Goal: Transaction & Acquisition: Purchase product/service

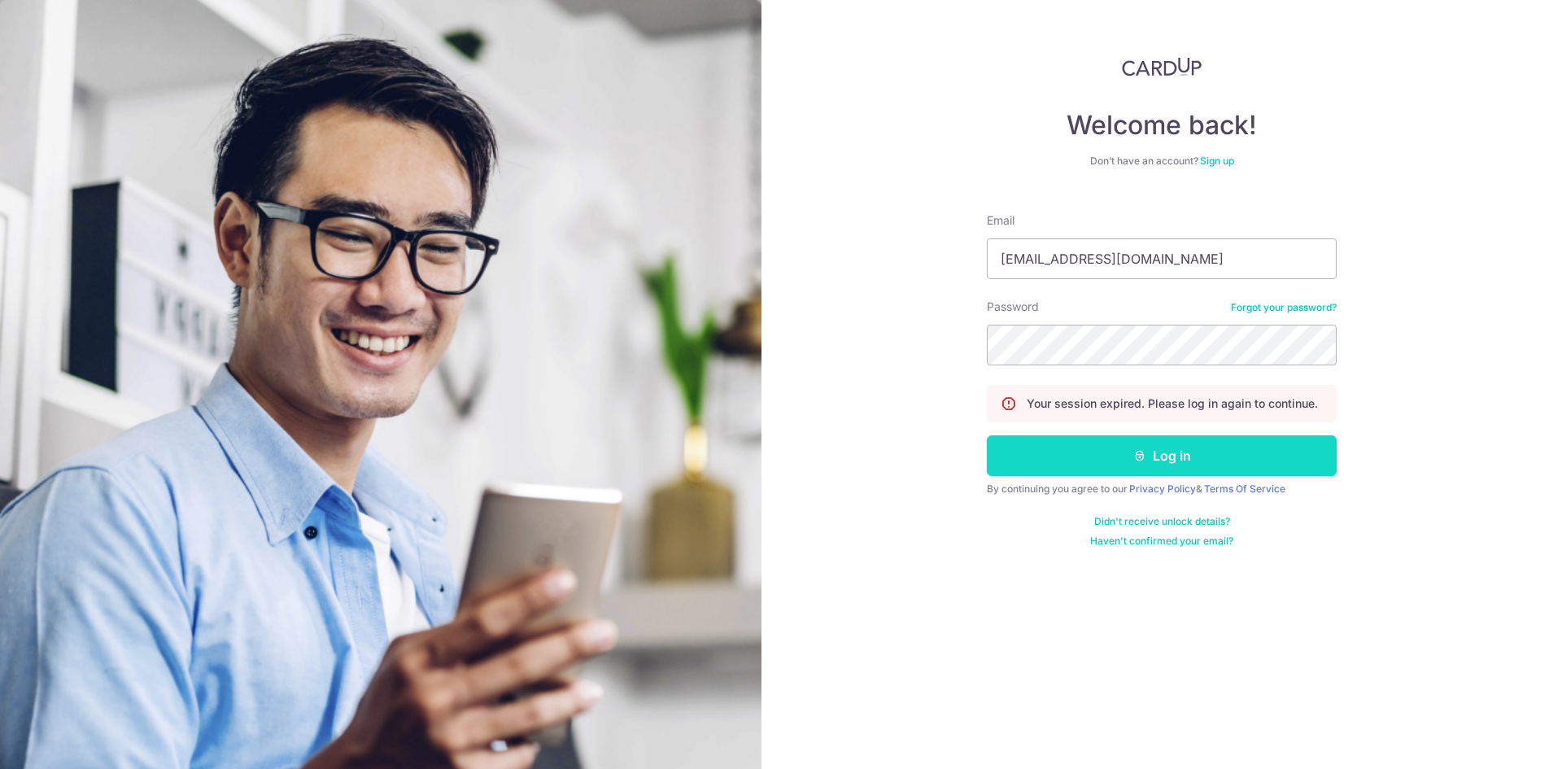
click at [1151, 459] on button "Log in" at bounding box center [1162, 455] width 350 height 41
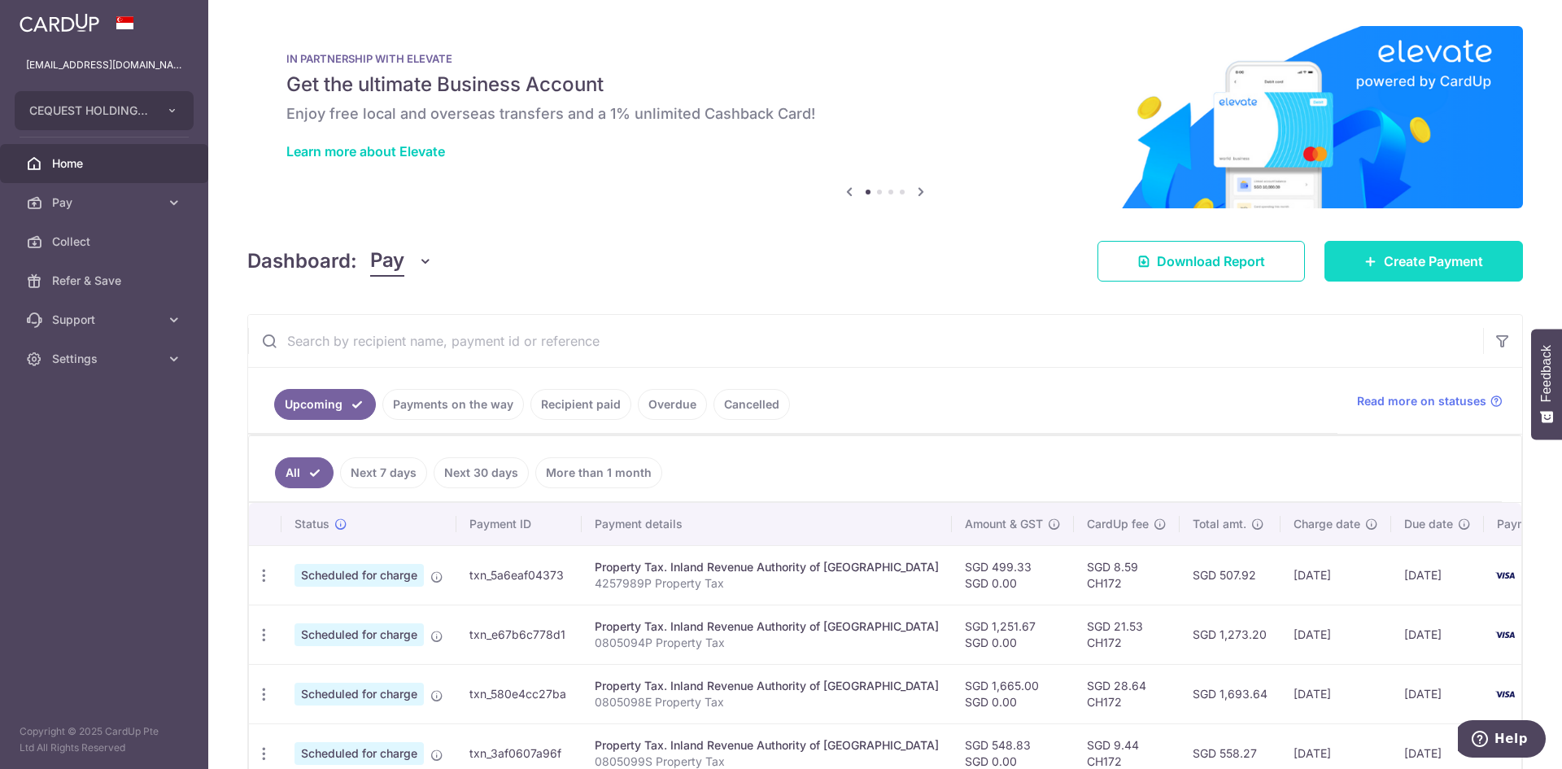
click at [1437, 259] on span "Create Payment" at bounding box center [1432, 261] width 99 height 20
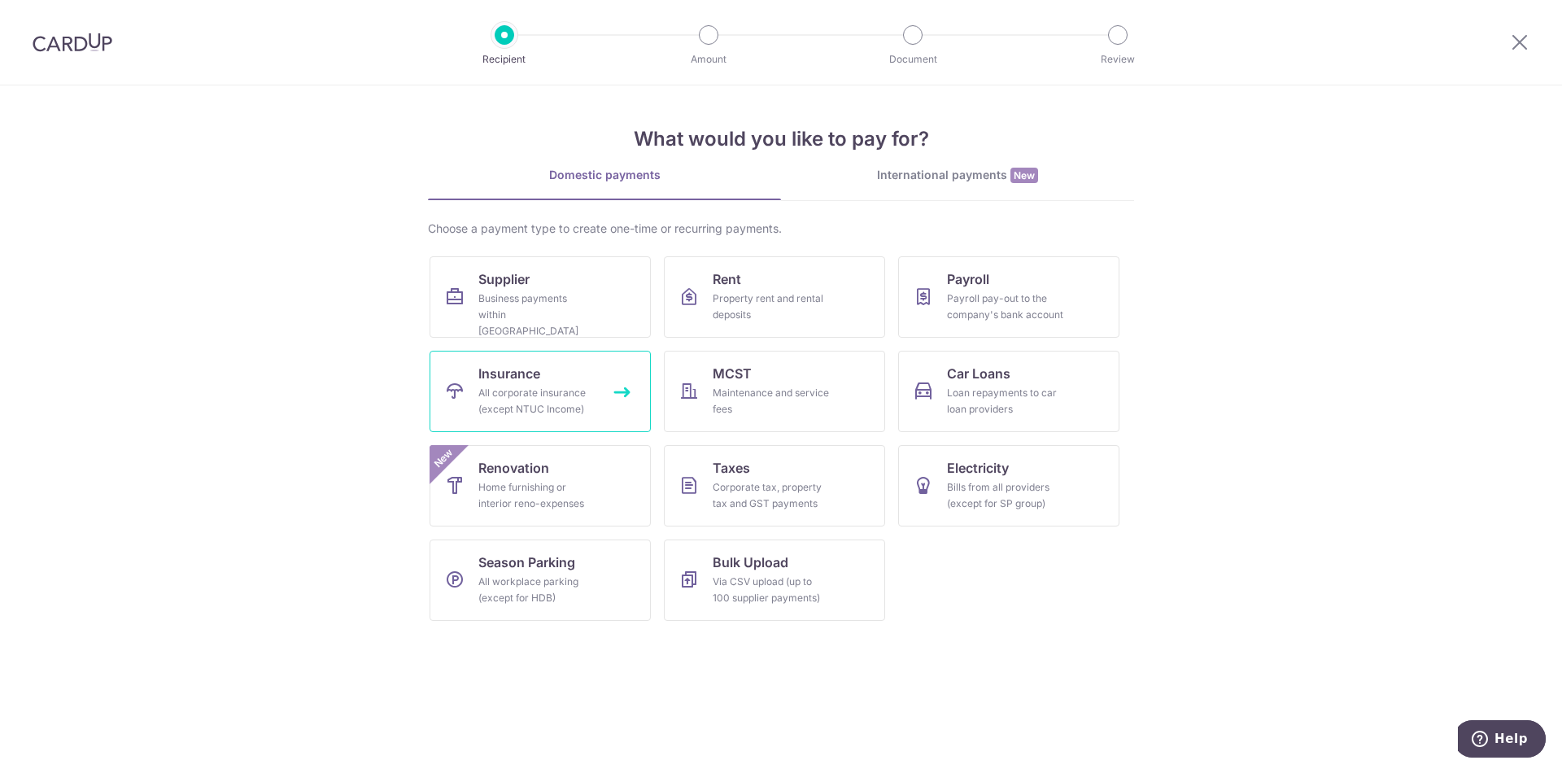
click at [521, 384] on link "Insurance All corporate insurance (except NTUC Income)" at bounding box center [539, 391] width 221 height 81
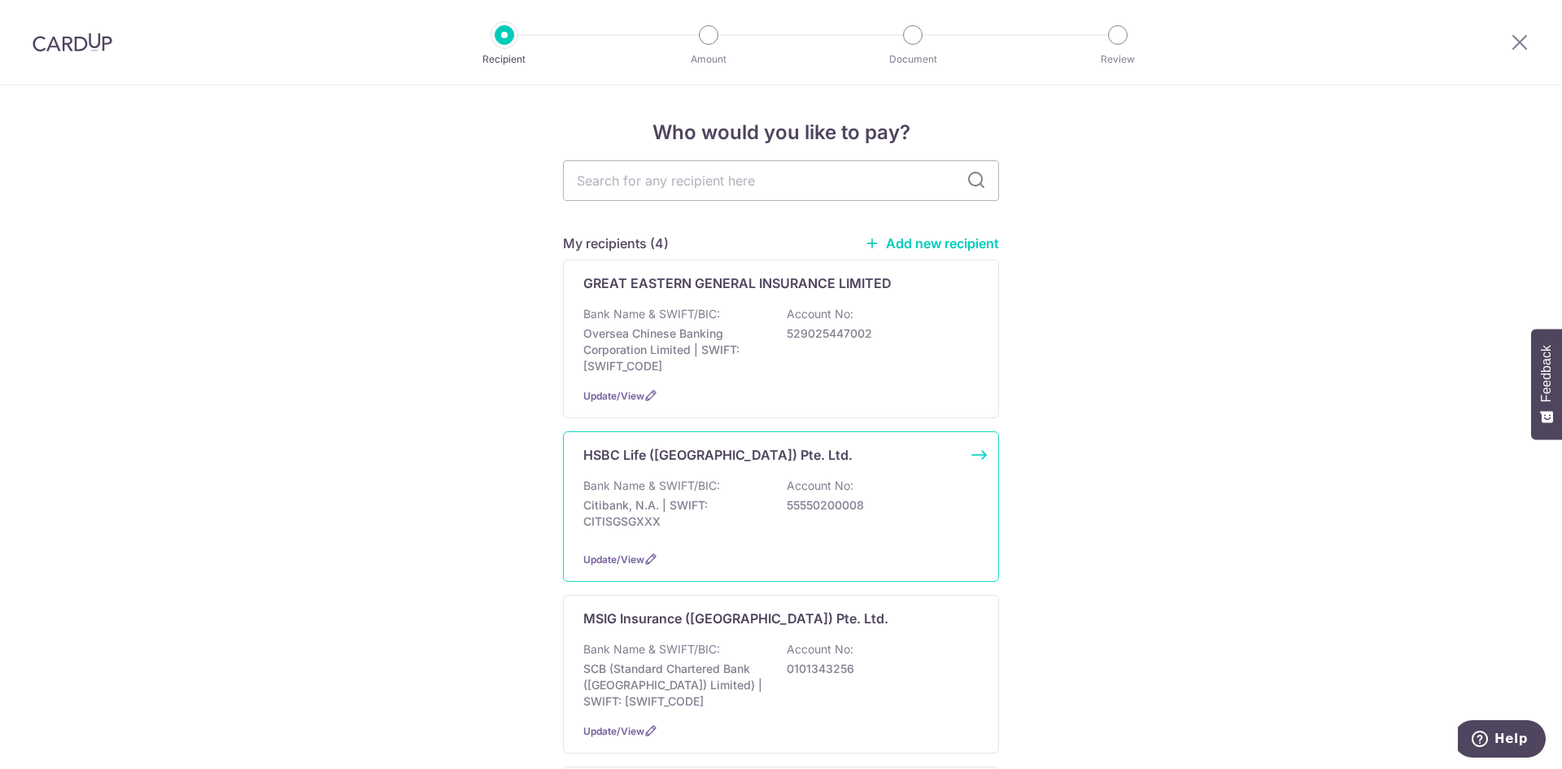
click at [662, 455] on p "HSBC Life (Singapore) Pte. Ltd." at bounding box center [717, 455] width 269 height 20
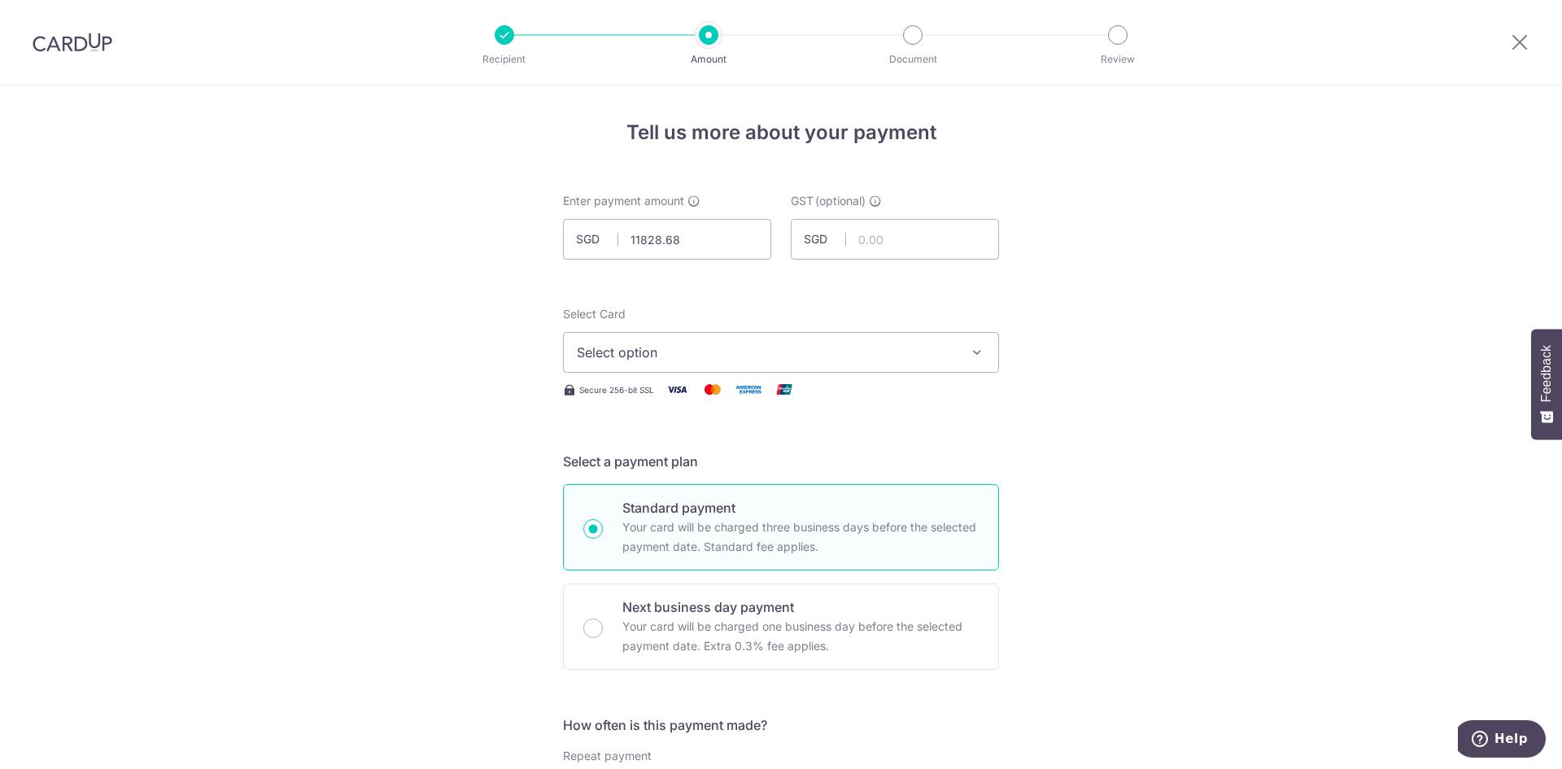
type input "11,828.68"
click at [983, 355] on button "Select option" at bounding box center [781, 352] width 436 height 41
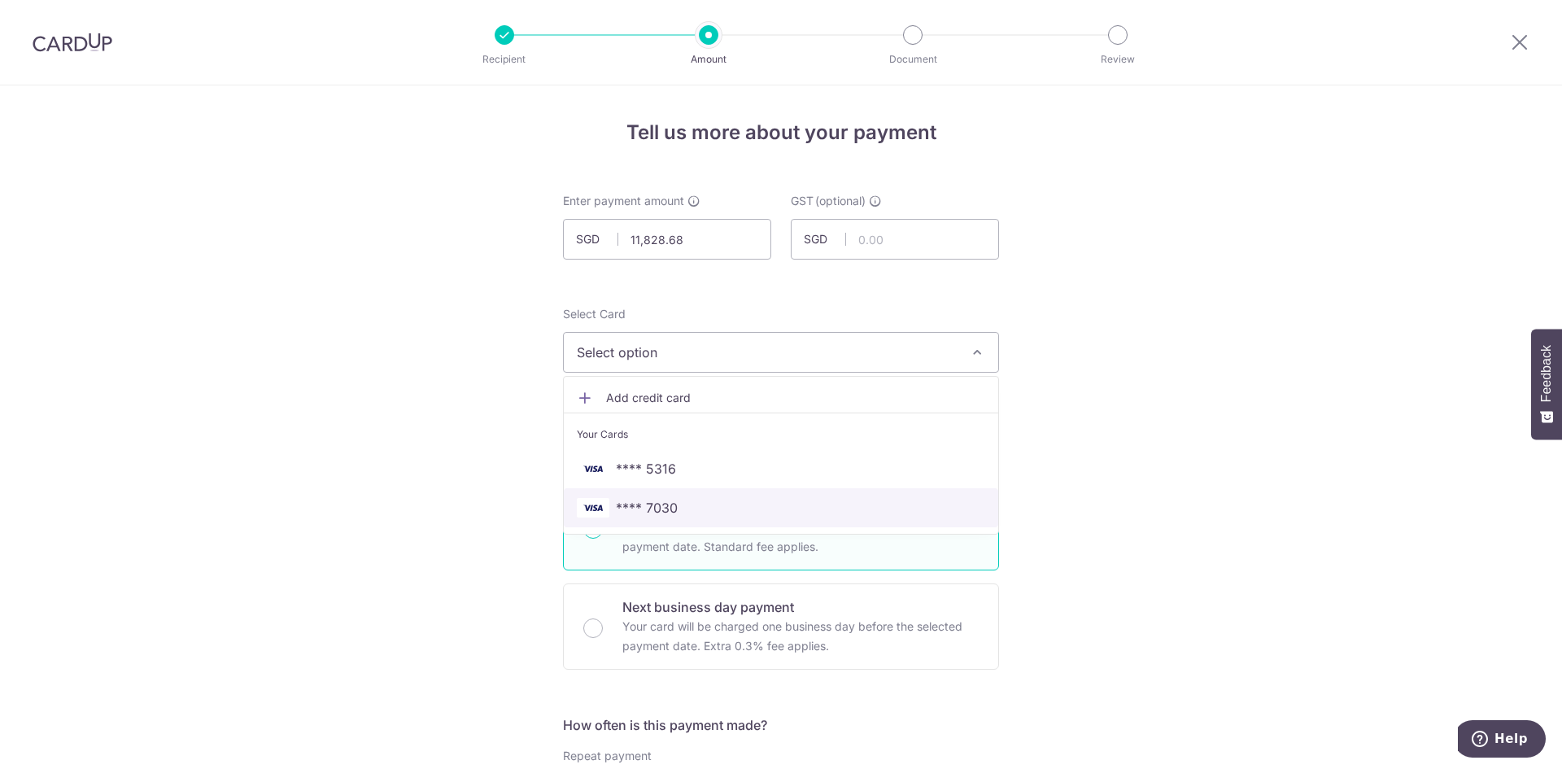
drag, startPoint x: 671, startPoint y: 509, endPoint x: 851, endPoint y: 438, distance: 193.5
click at [670, 509] on span "**** 7030" at bounding box center [647, 508] width 62 height 20
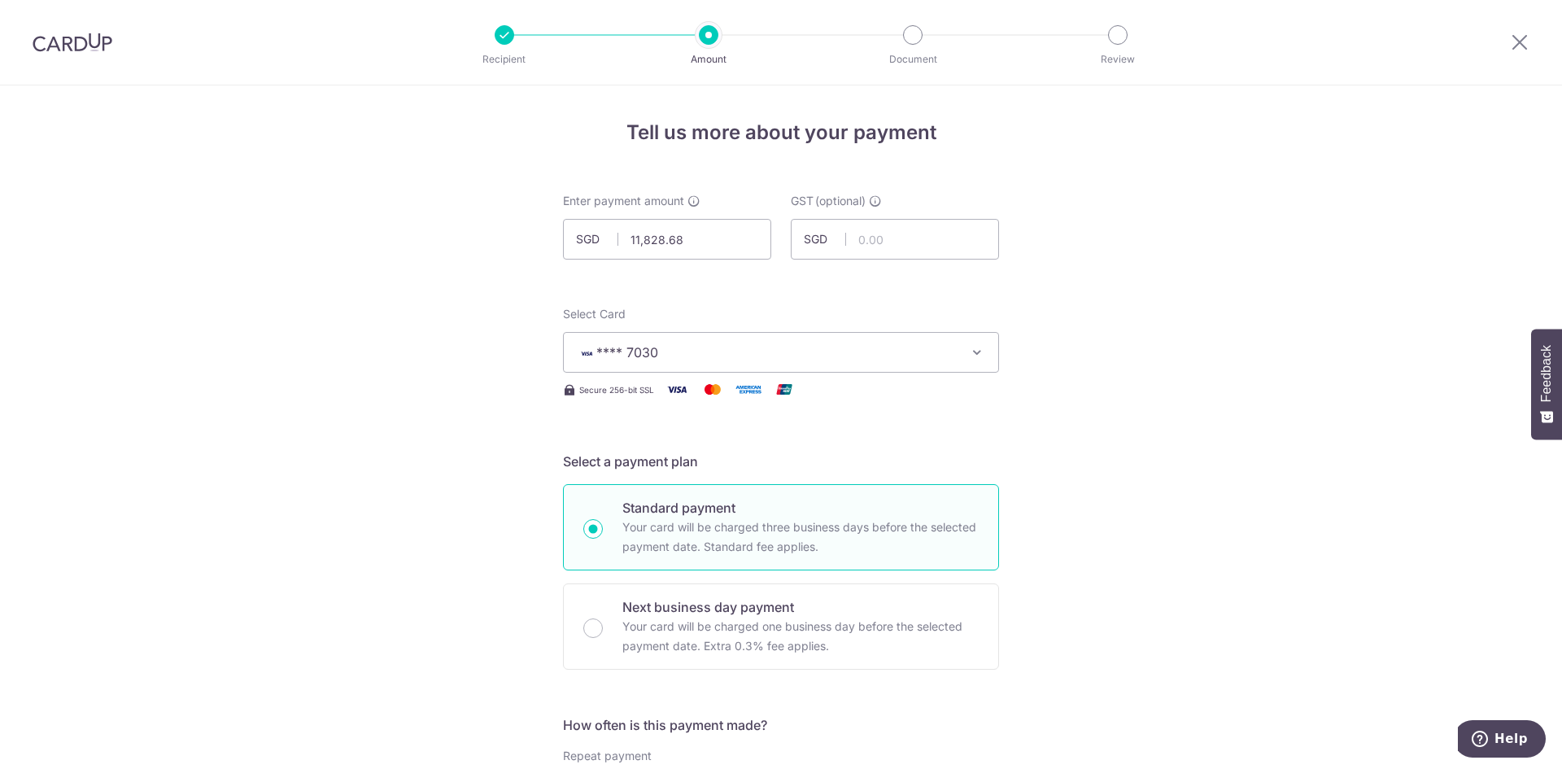
scroll to position [683, 0]
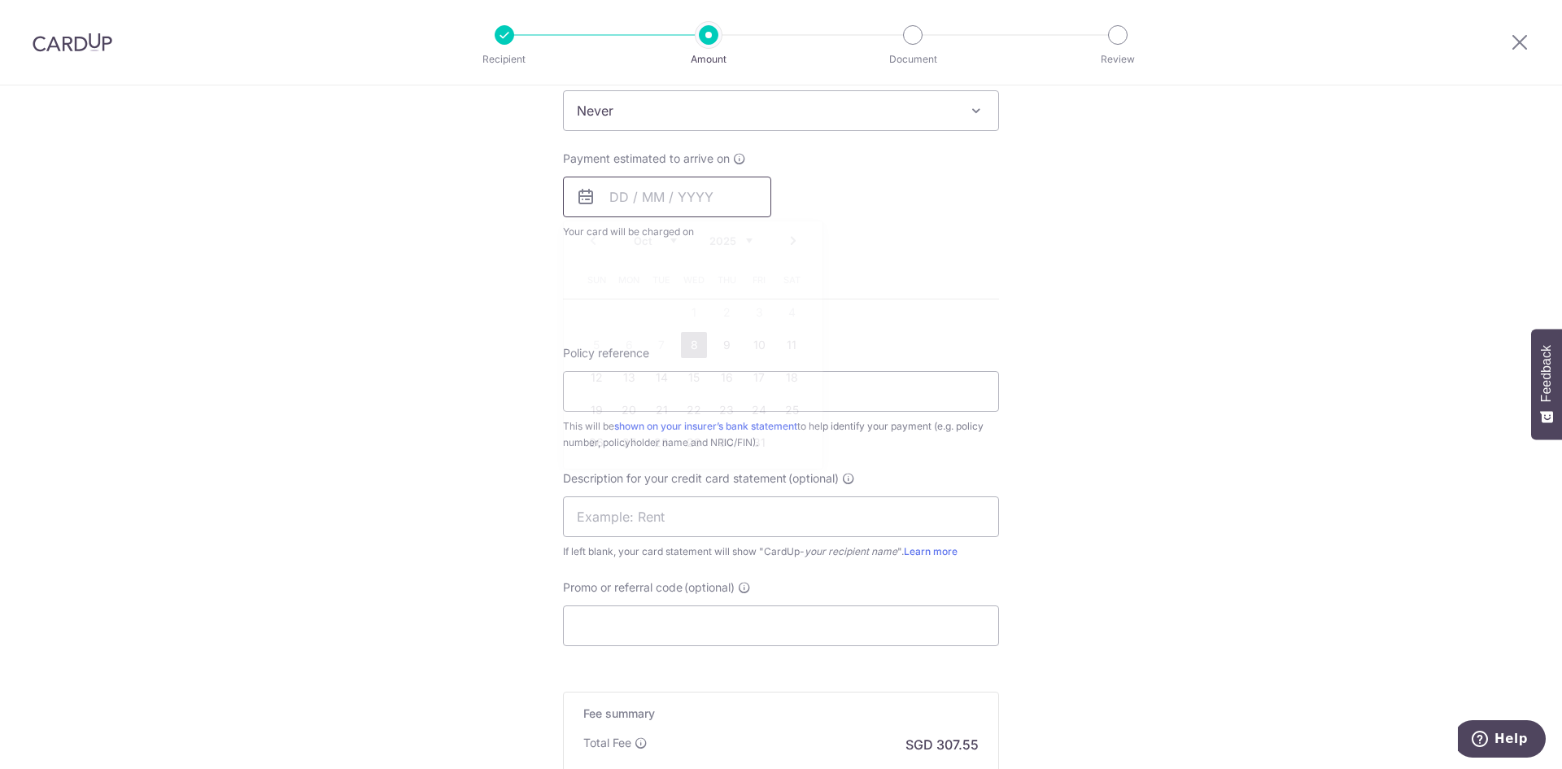
click at [640, 204] on input "text" at bounding box center [667, 196] width 208 height 41
click at [692, 342] on link "8" at bounding box center [694, 345] width 26 height 26
type input "08/10/2025"
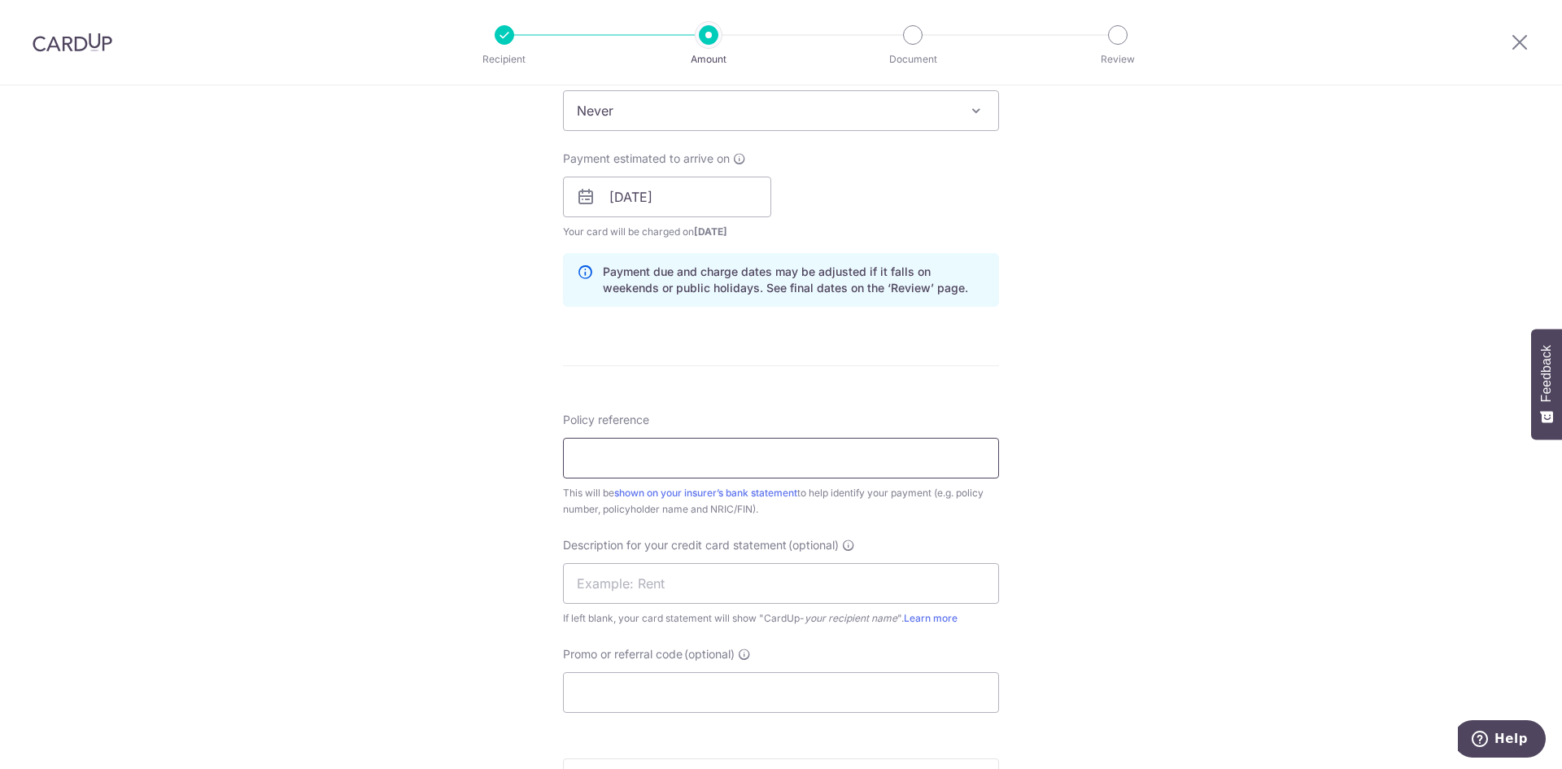
click at [579, 459] on input "Policy reference" at bounding box center [781, 458] width 436 height 41
click at [960, 519] on div "Policy reference This will be shown on your insurer’s bank statement to help id…" at bounding box center [781, 562] width 436 height 301
click at [659, 460] on input "Policy reference" at bounding box center [781, 458] width 436 height 41
click at [573, 459] on input "BGDC21100070504000" at bounding box center [781, 458] width 436 height 41
type input "Cequest Holdings BGDC21100070504000"
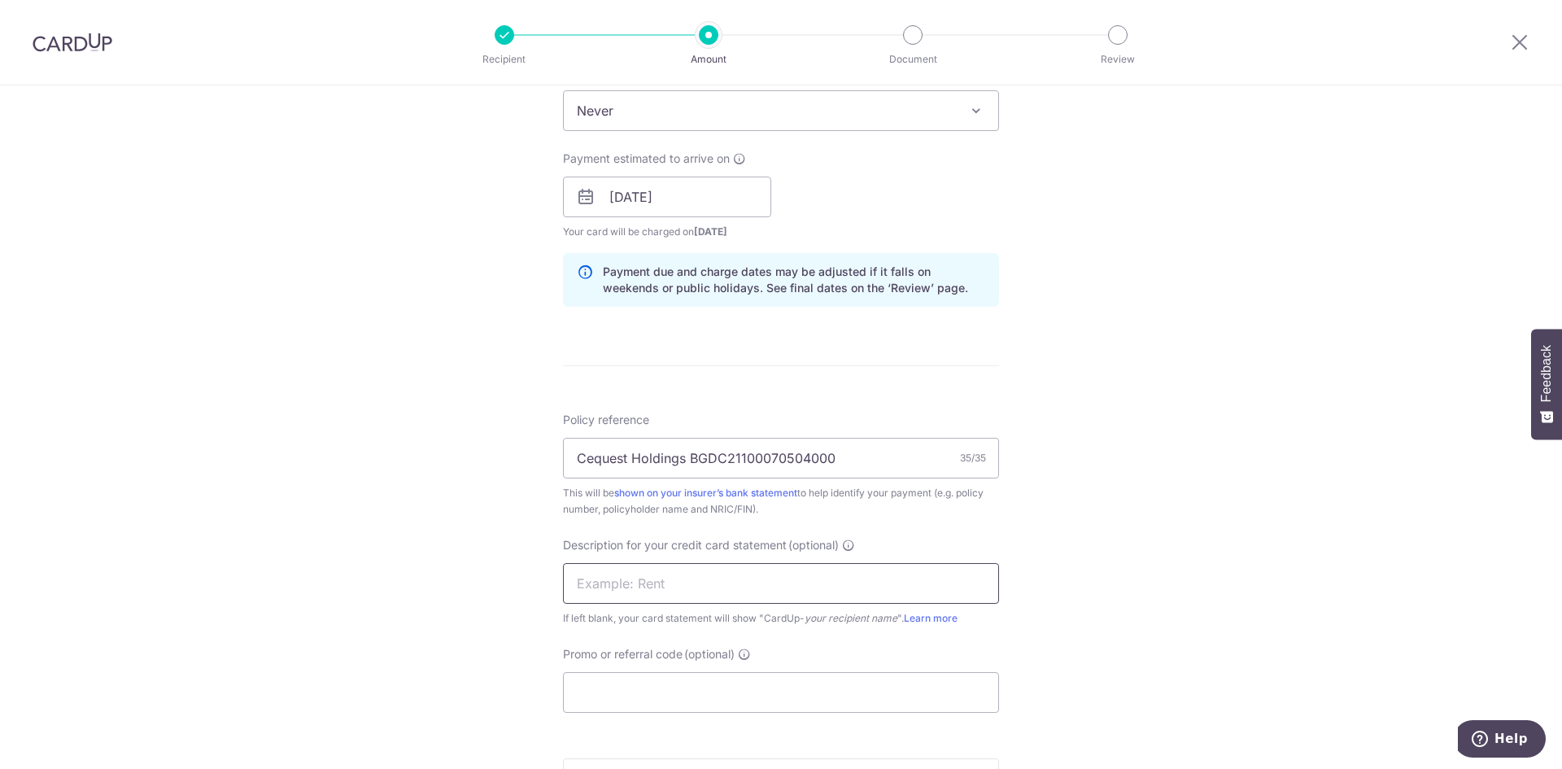
click at [605, 582] on input "text" at bounding box center [781, 583] width 436 height 41
type input "CQ HSBC Lifeins"
click at [585, 689] on input "Promo or referral code (optional)" at bounding box center [781, 692] width 436 height 41
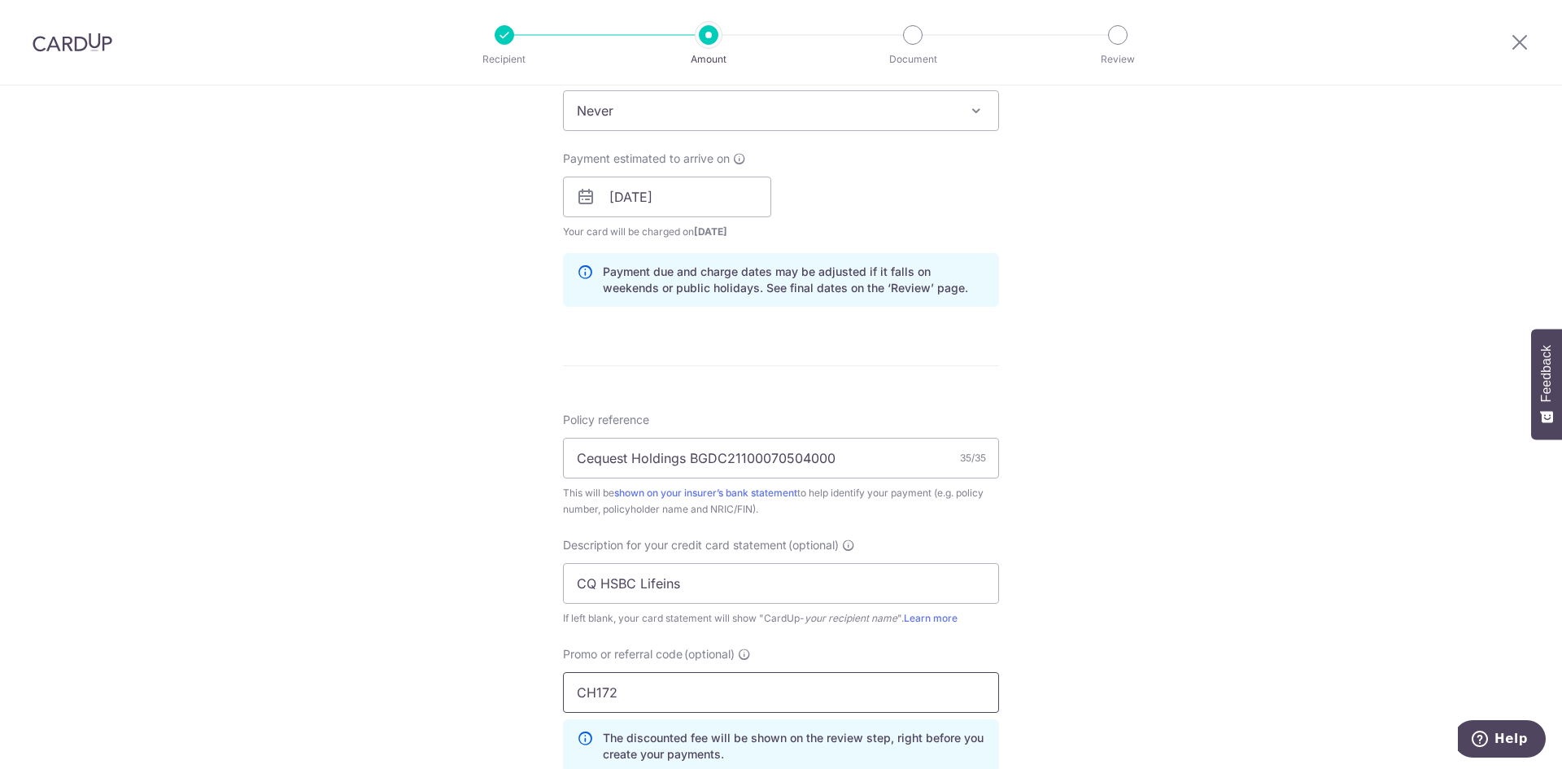
scroll to position [1037, 0]
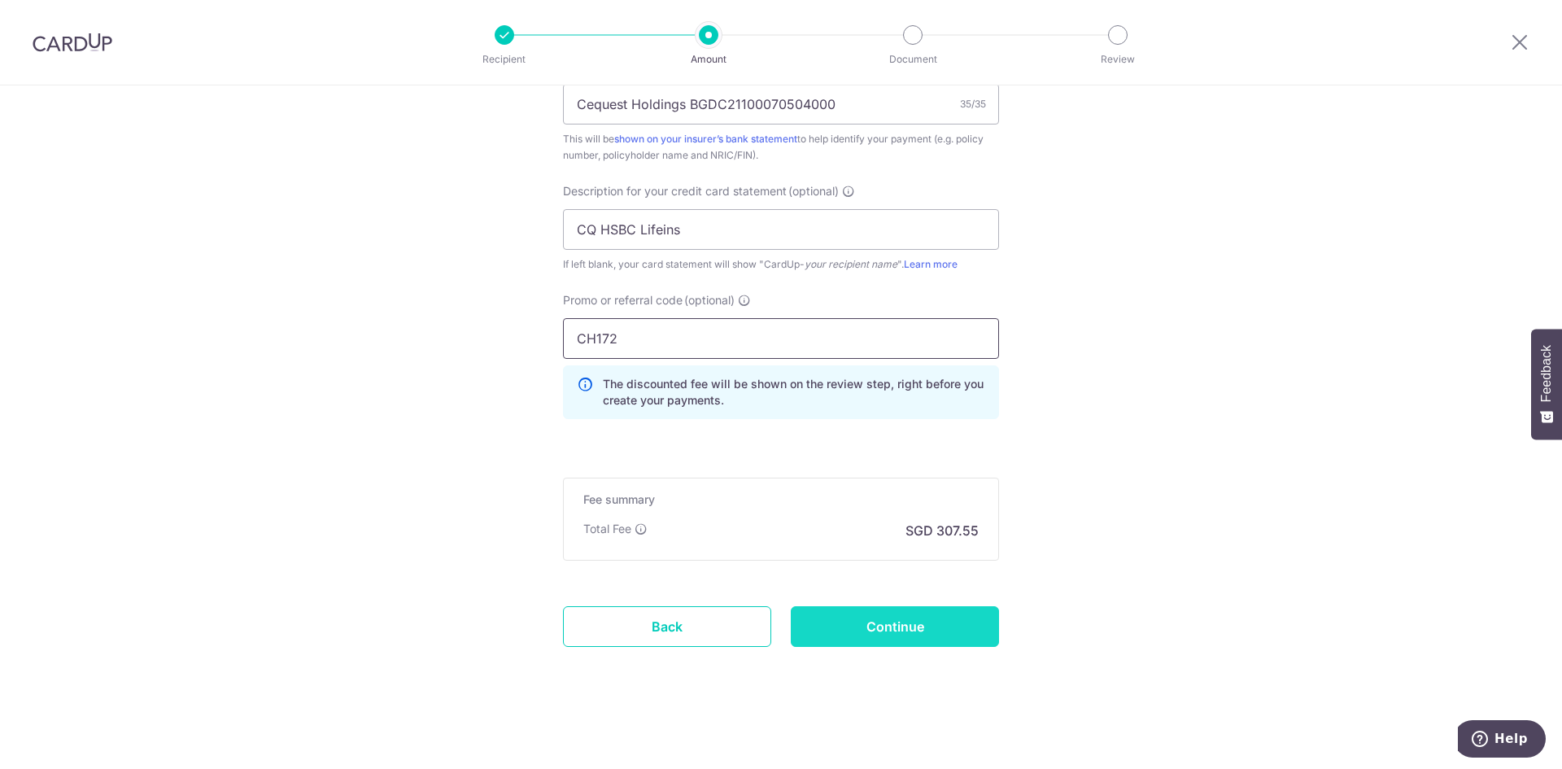
type input "CH172"
click at [883, 629] on input "Continue" at bounding box center [895, 626] width 208 height 41
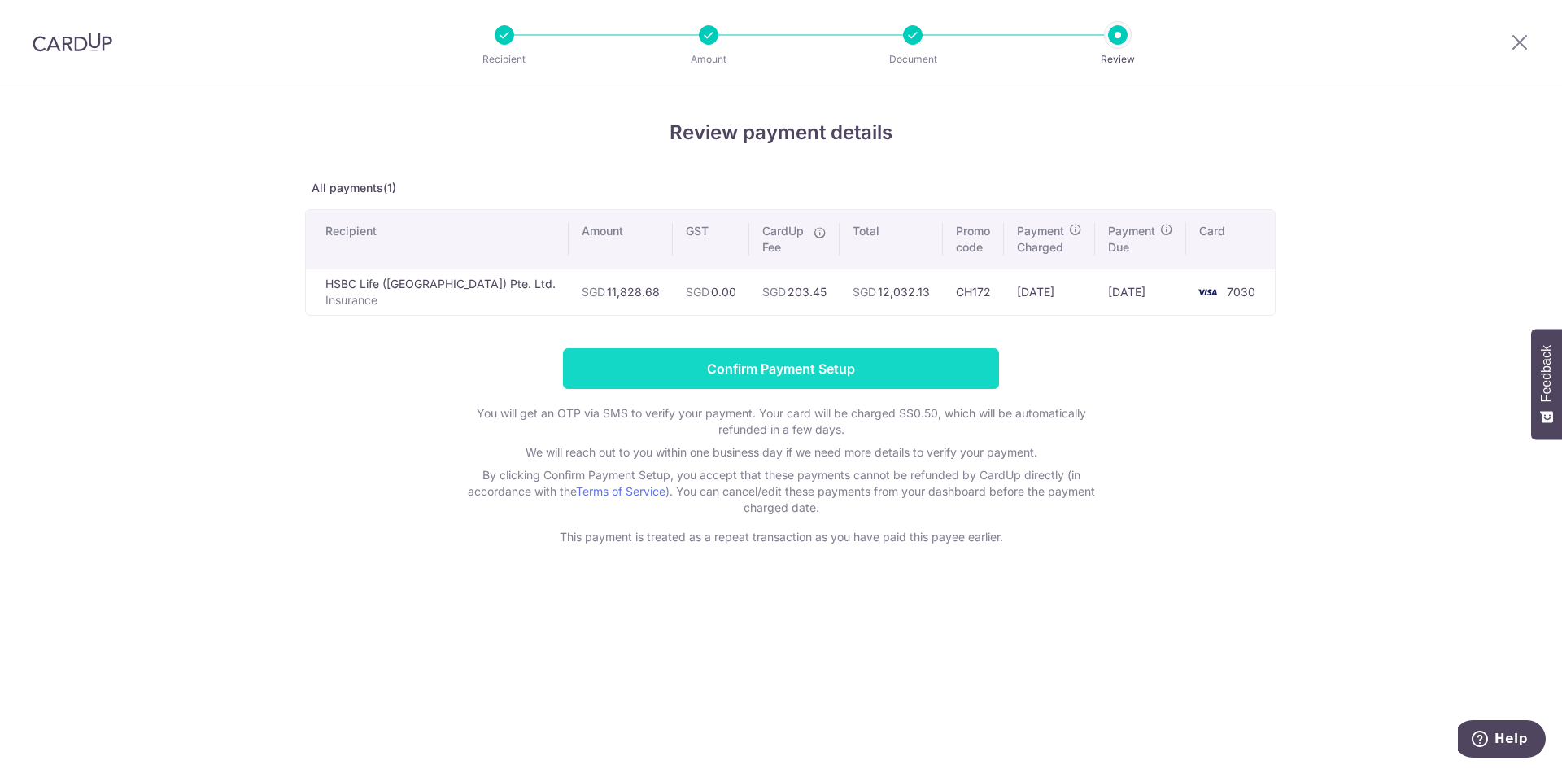
click at [757, 364] on input "Confirm Payment Setup" at bounding box center [781, 368] width 436 height 41
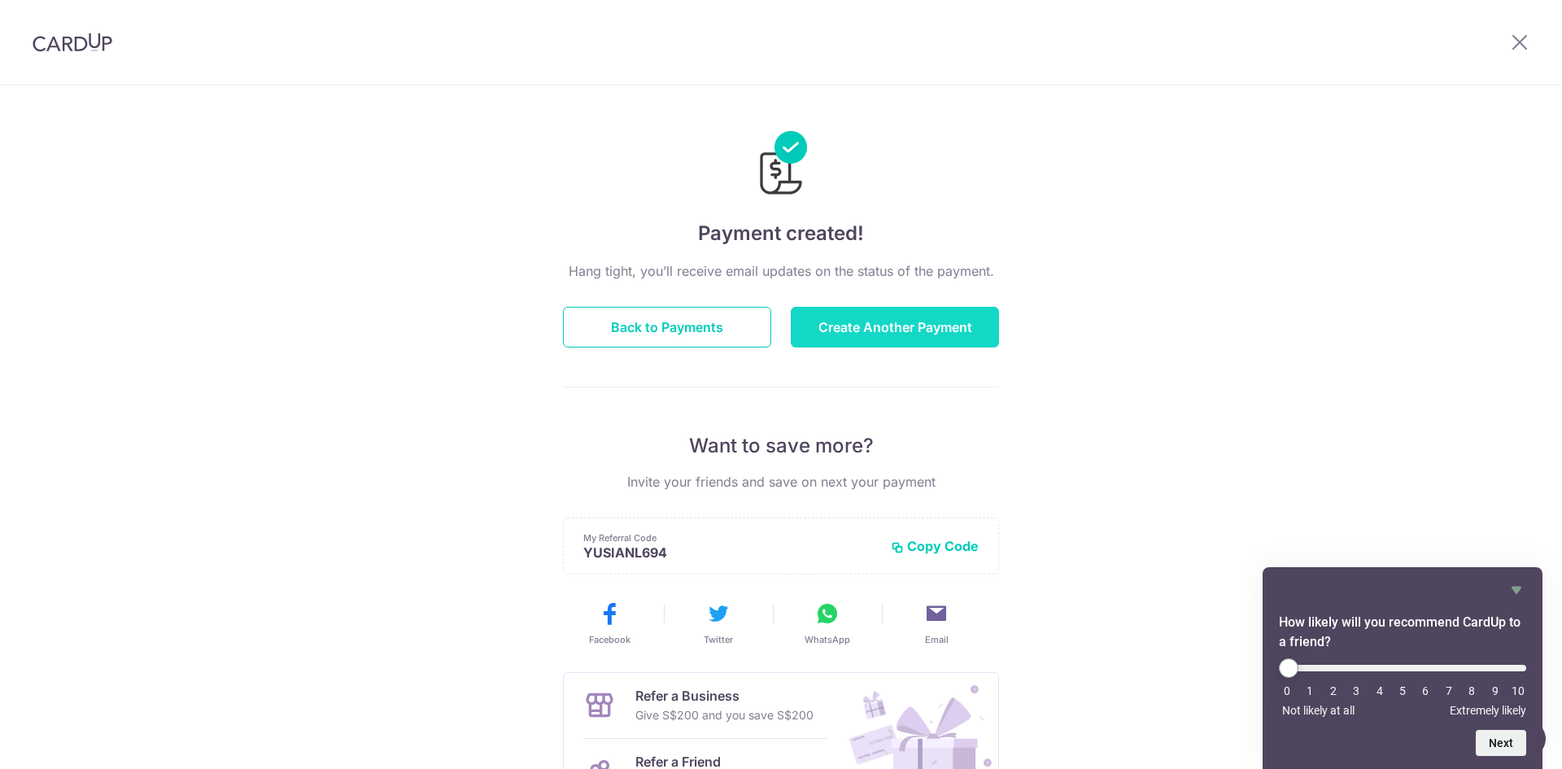
click at [871, 328] on button "Create Another Payment" at bounding box center [895, 327] width 208 height 41
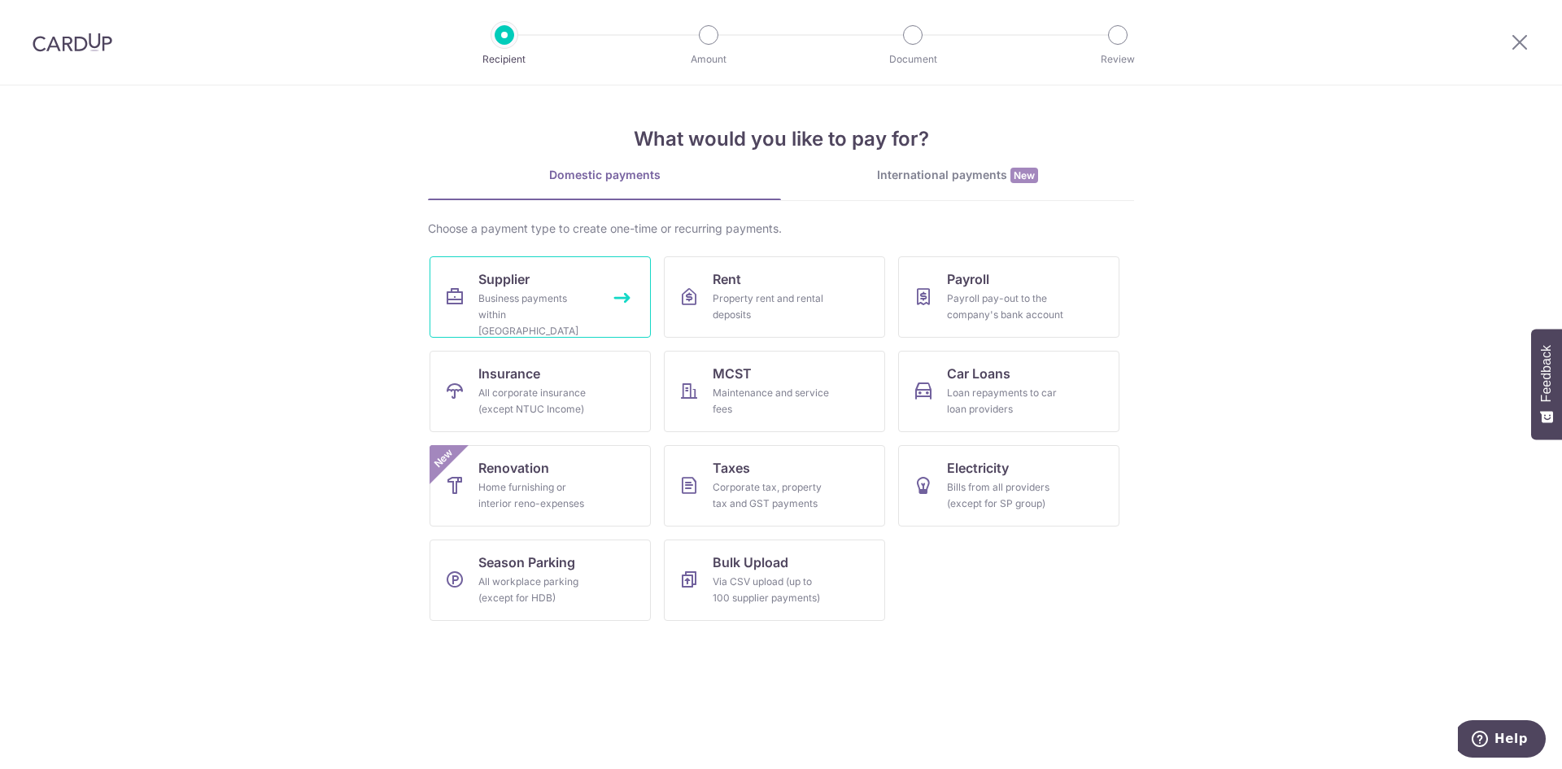
click at [529, 287] on span "Supplier" at bounding box center [503, 279] width 51 height 20
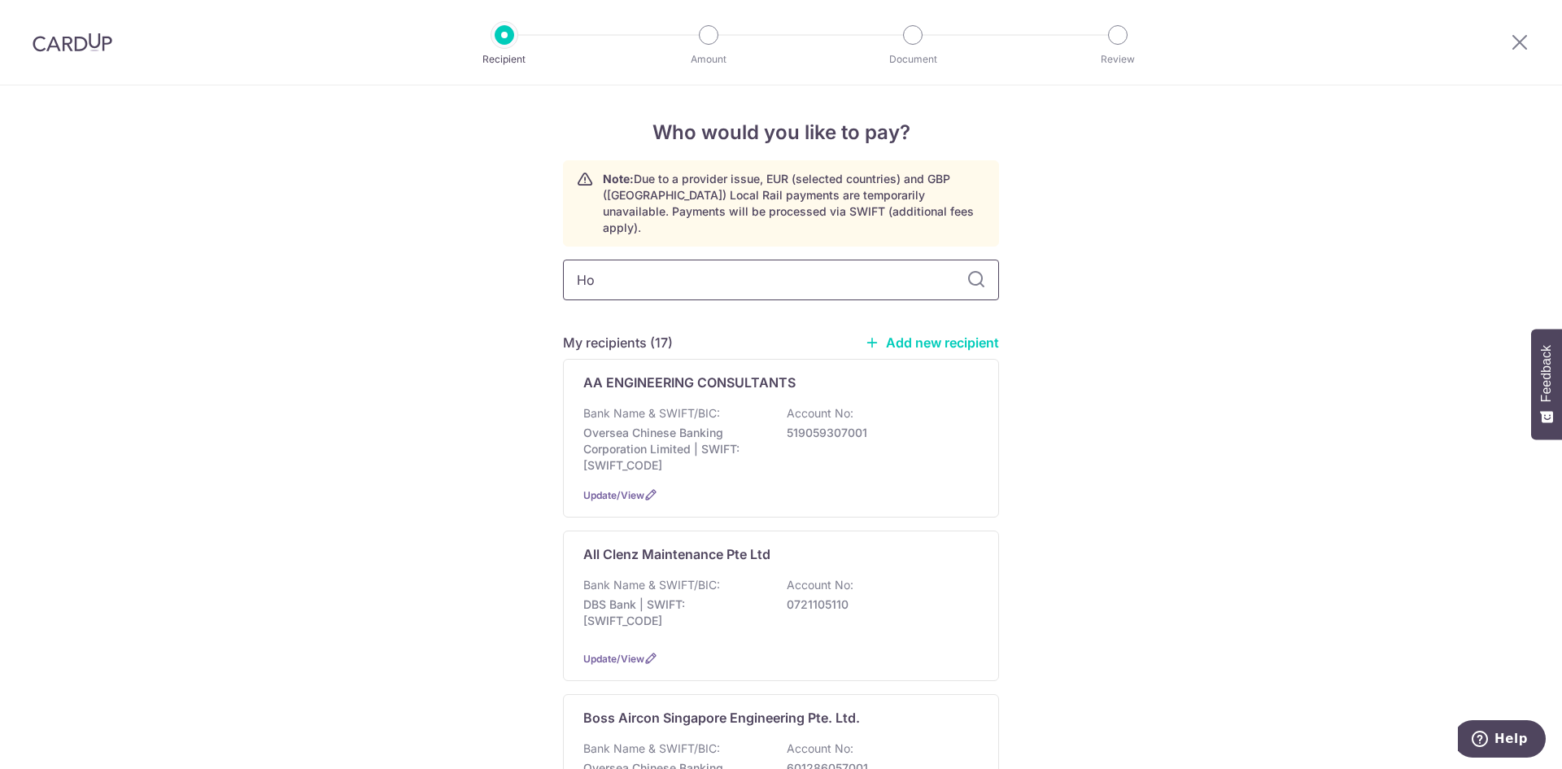
type input "How"
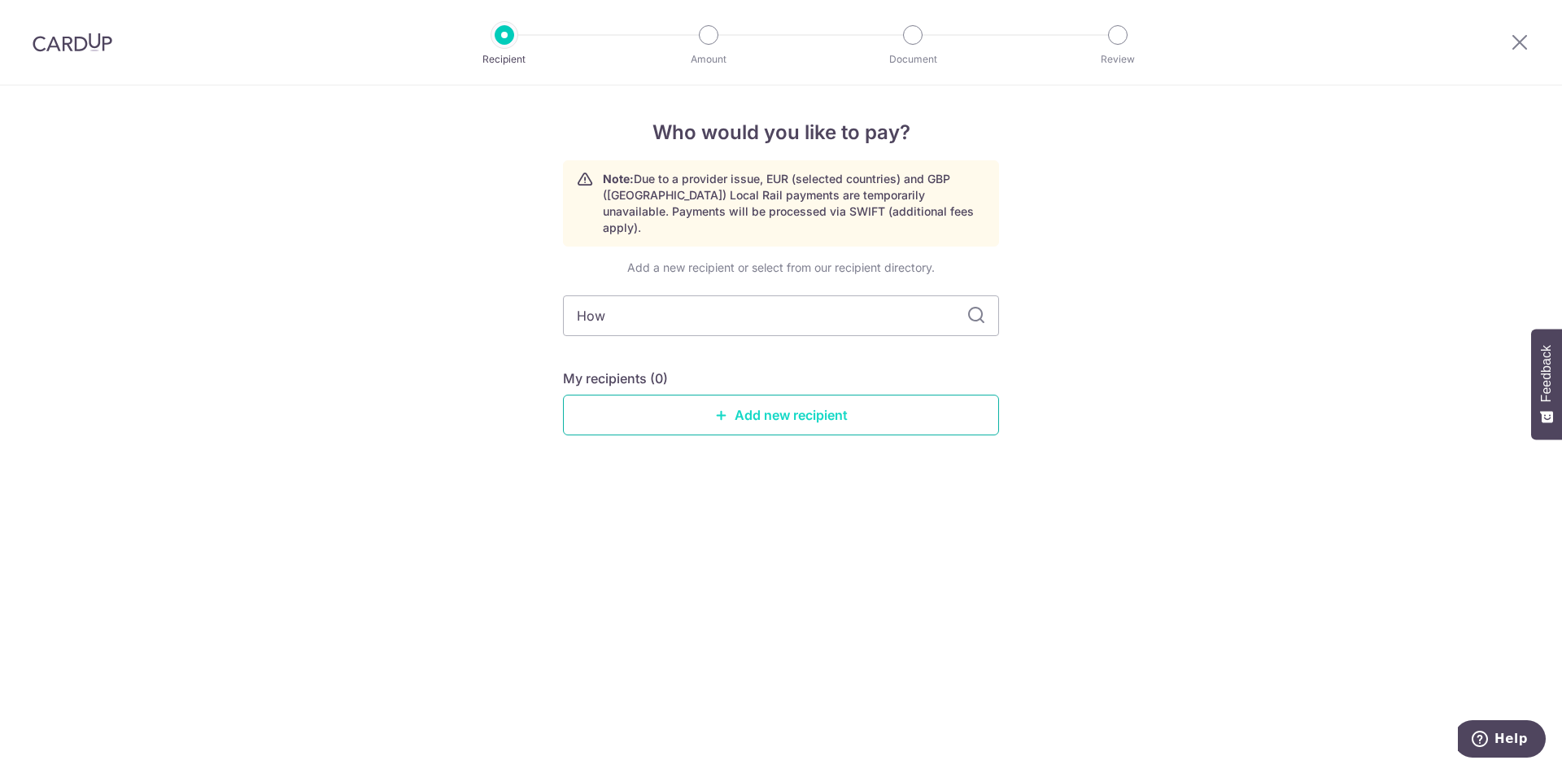
click at [800, 395] on link "Add new recipient" at bounding box center [781, 414] width 436 height 41
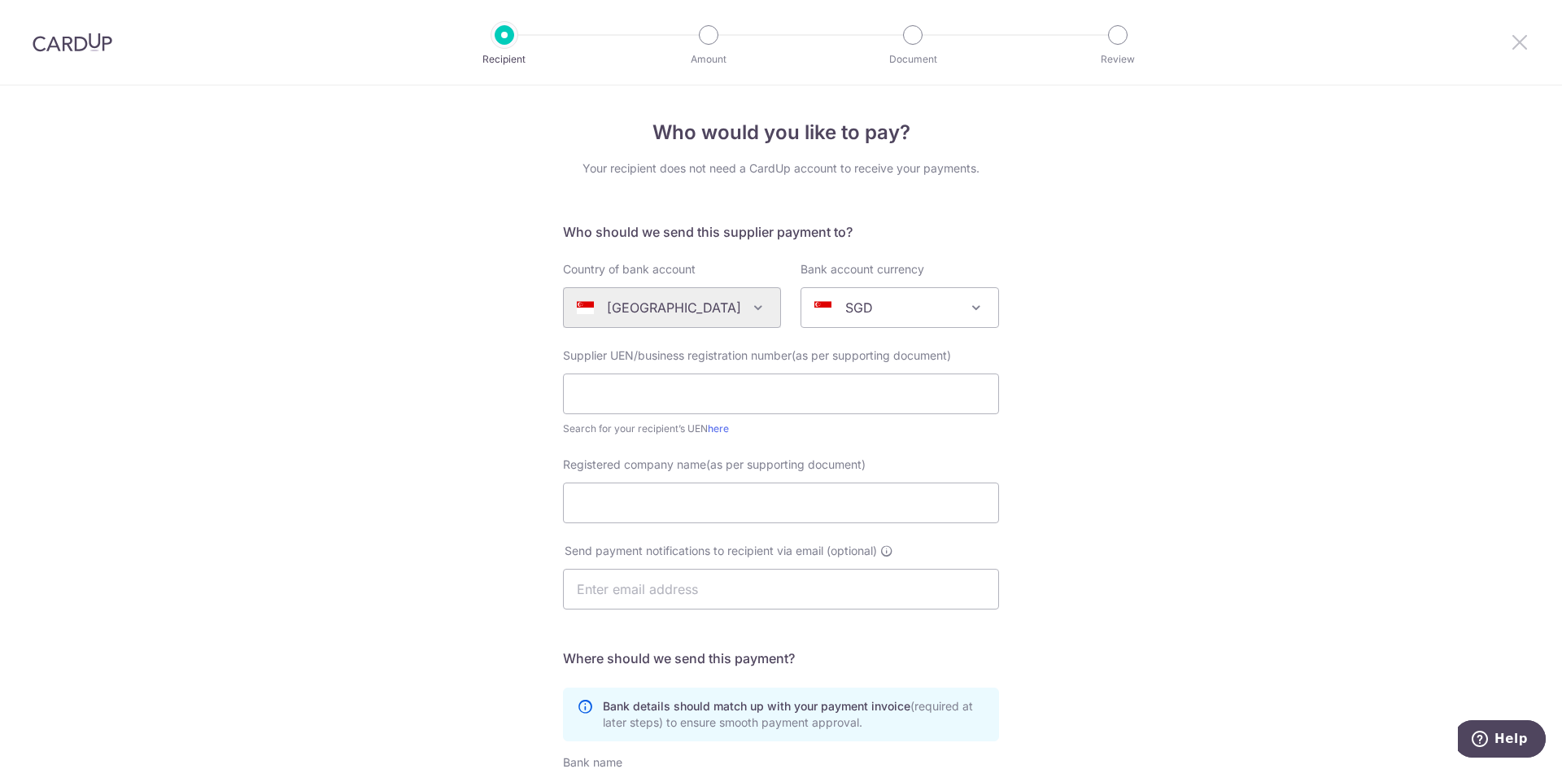
drag, startPoint x: 1516, startPoint y: 39, endPoint x: 860, endPoint y: 98, distance: 659.0
click at [1516, 39] on icon at bounding box center [1519, 42] width 20 height 20
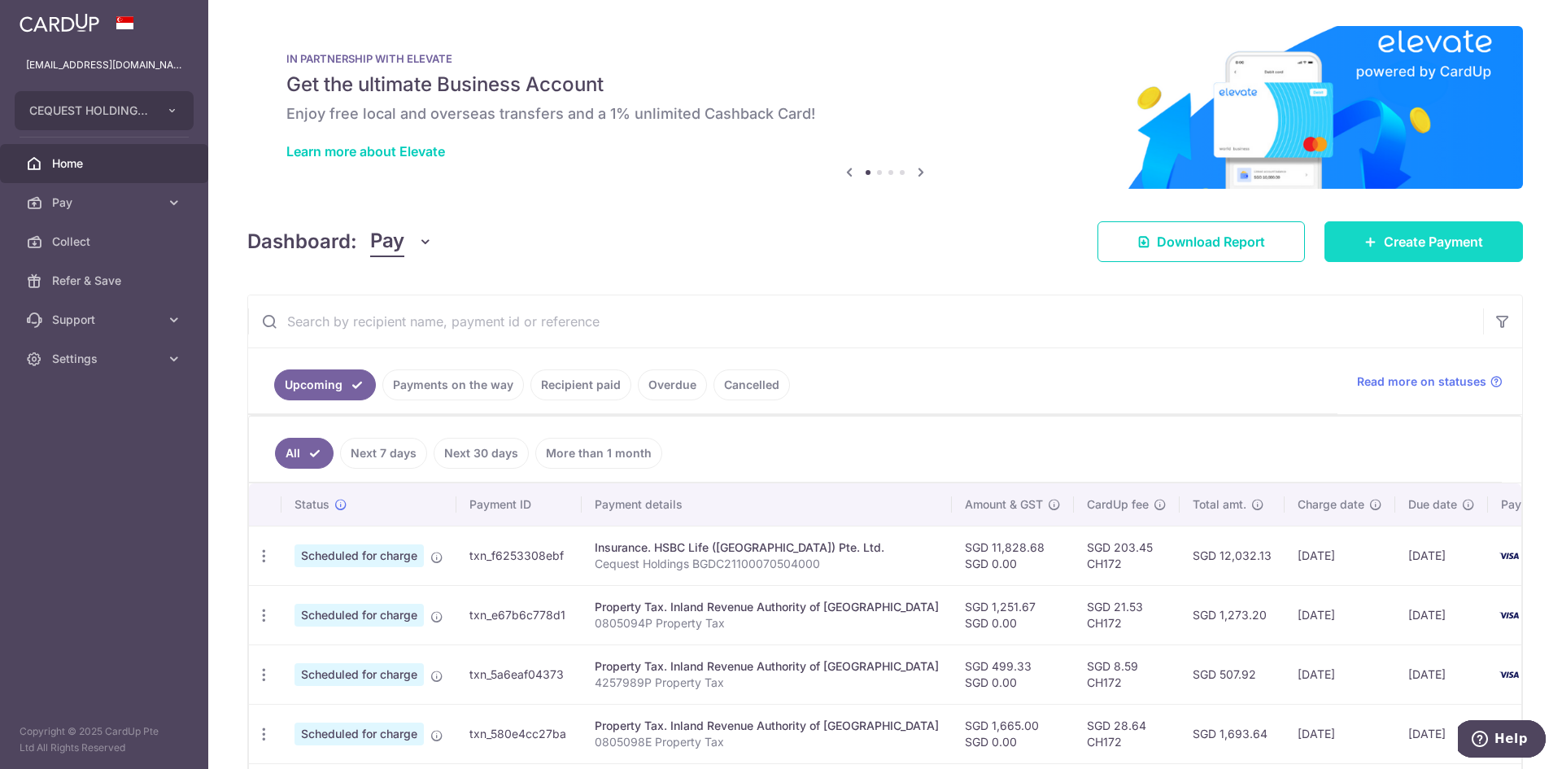
click at [1391, 244] on span "Create Payment" at bounding box center [1432, 242] width 99 height 20
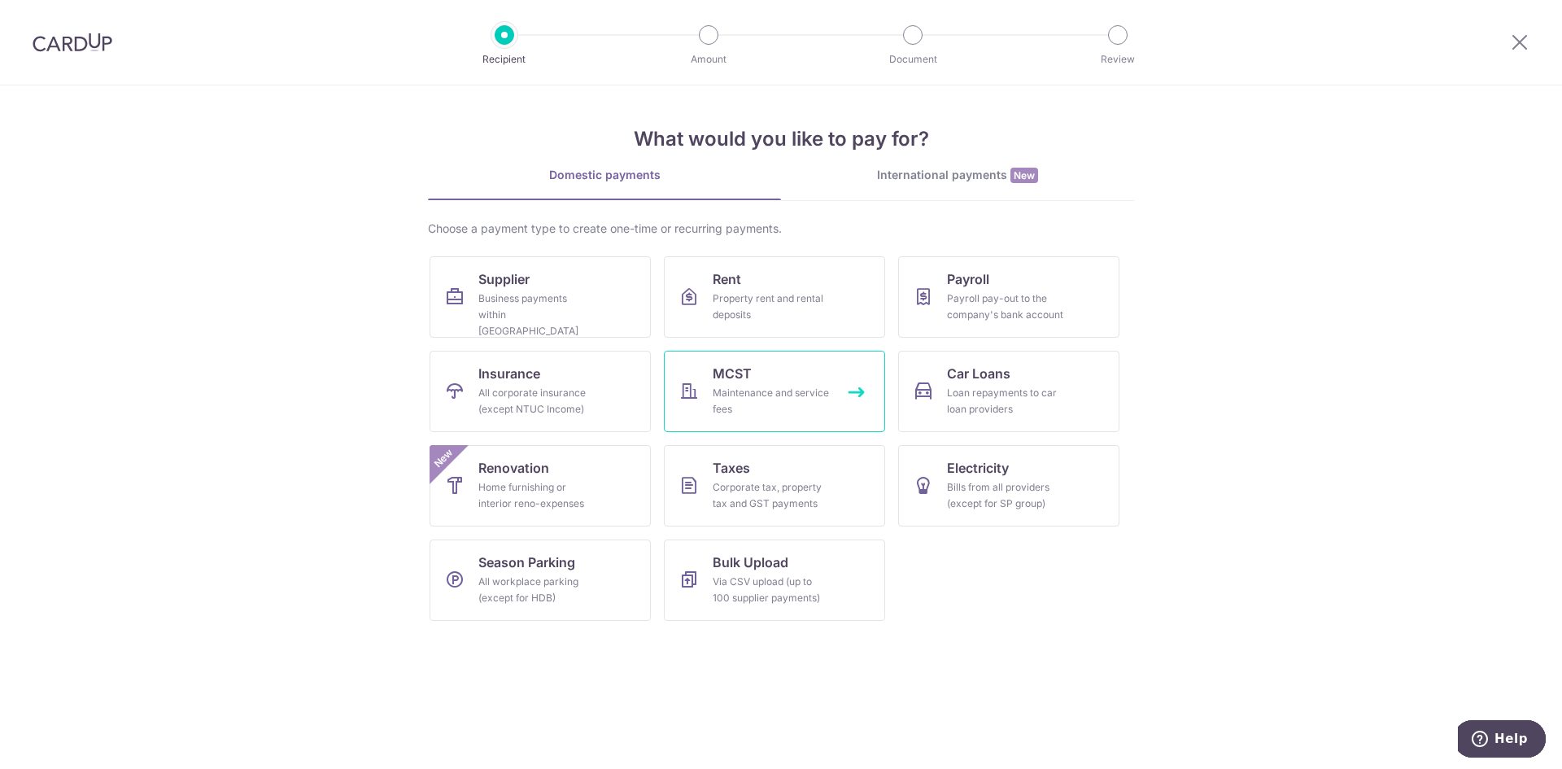
click at [727, 379] on span "MCST" at bounding box center [731, 374] width 39 height 20
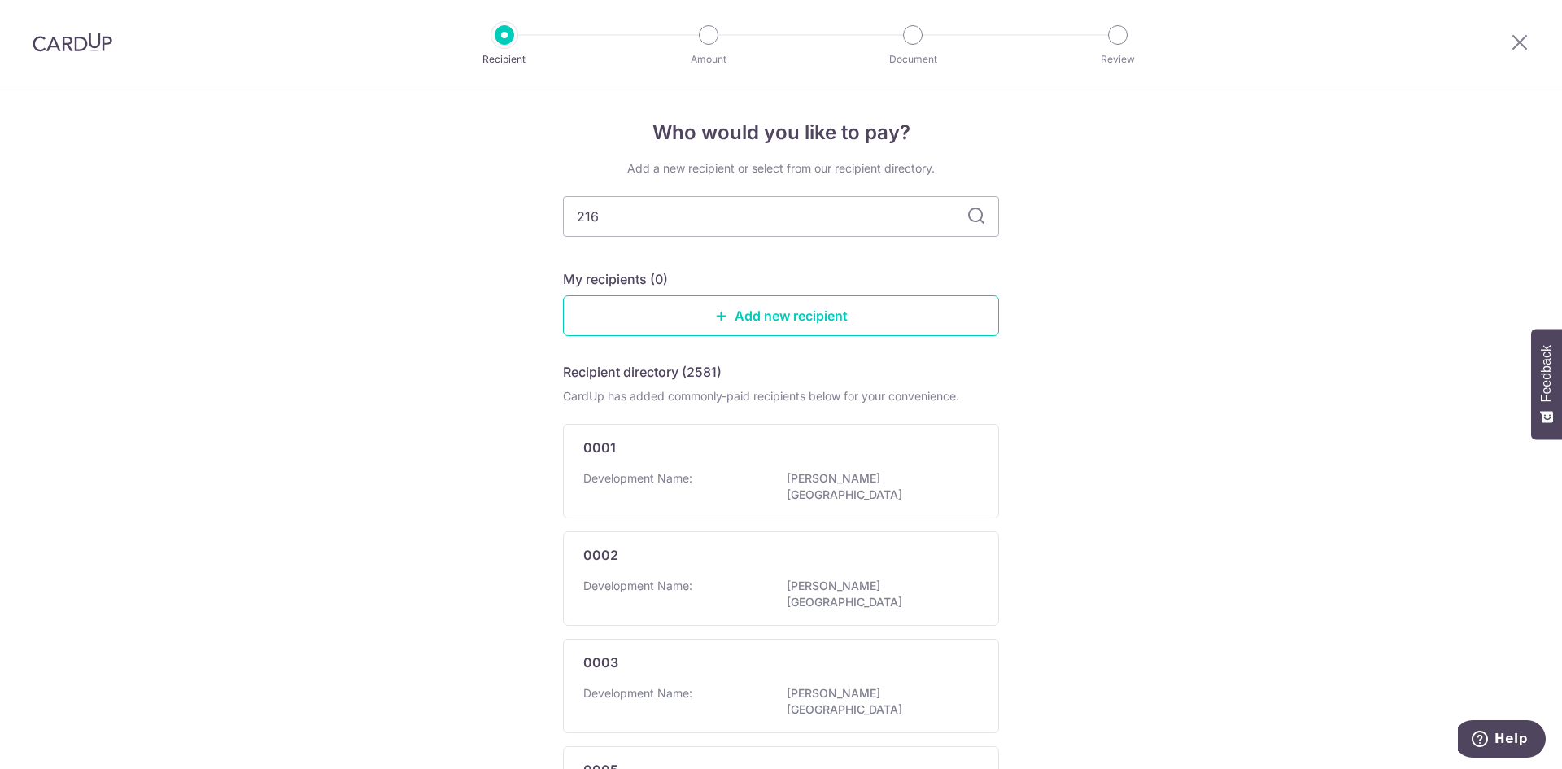
type input "2168"
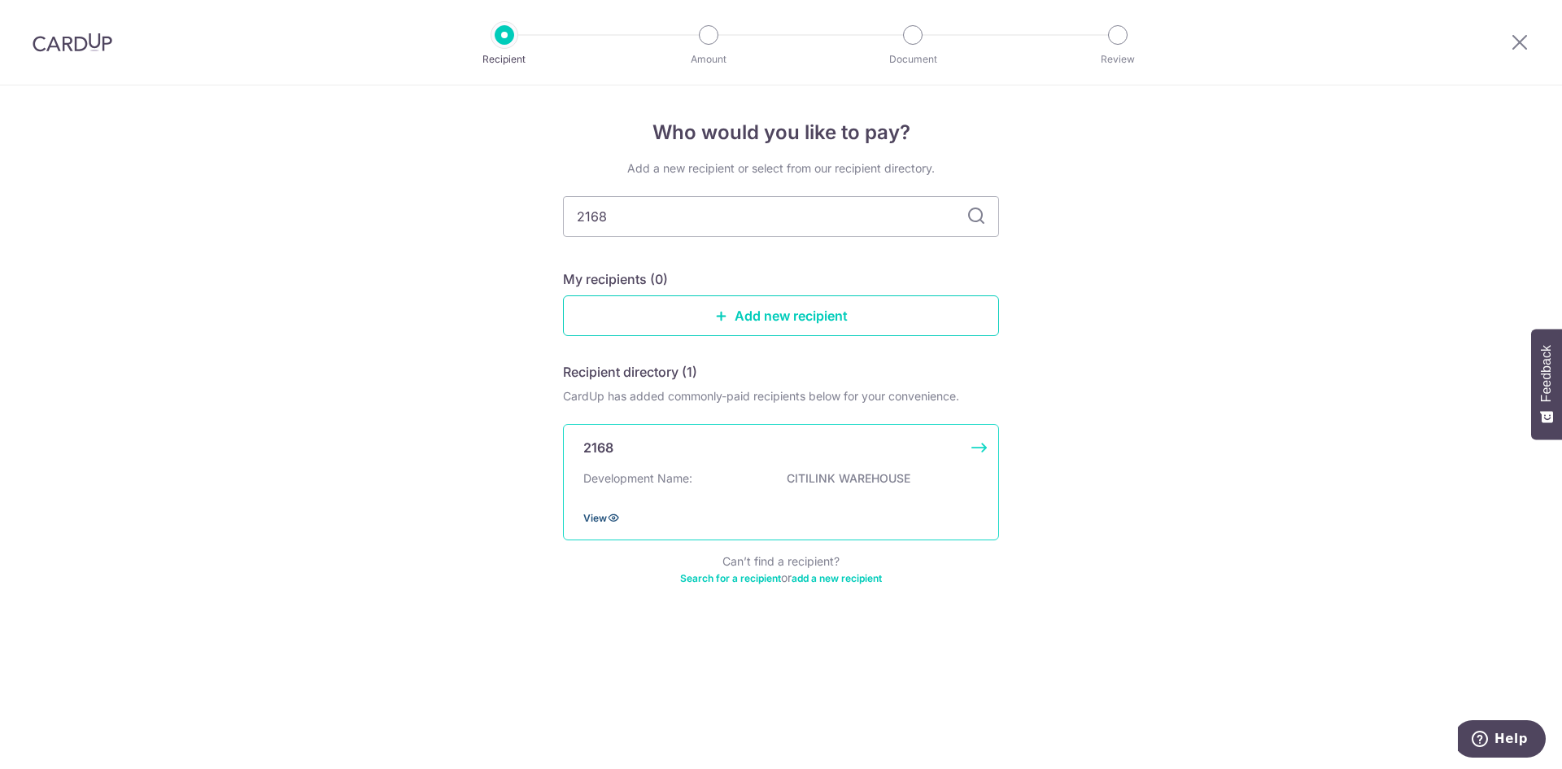
click at [605, 516] on span "View" at bounding box center [595, 518] width 24 height 12
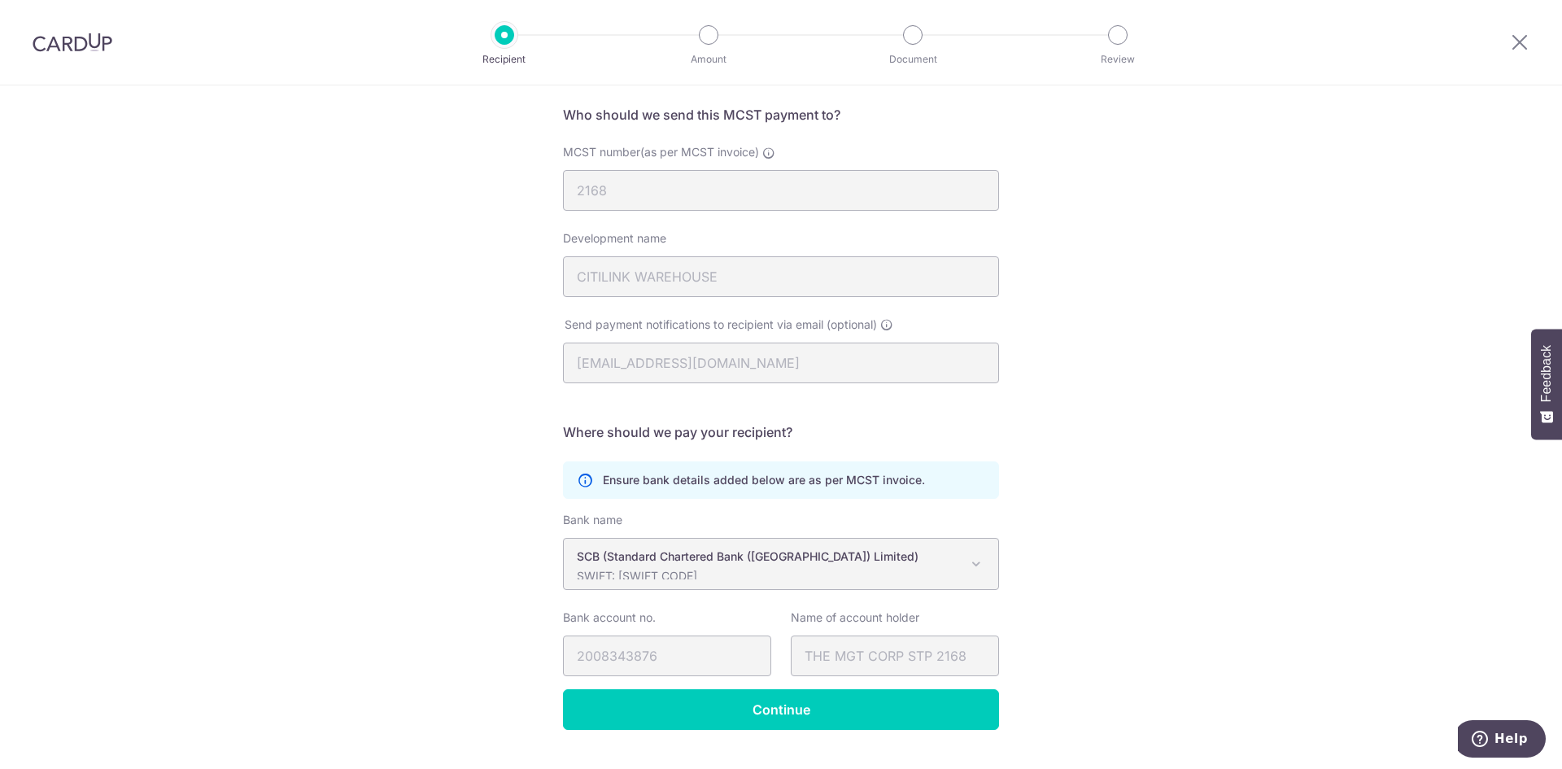
scroll to position [155, 0]
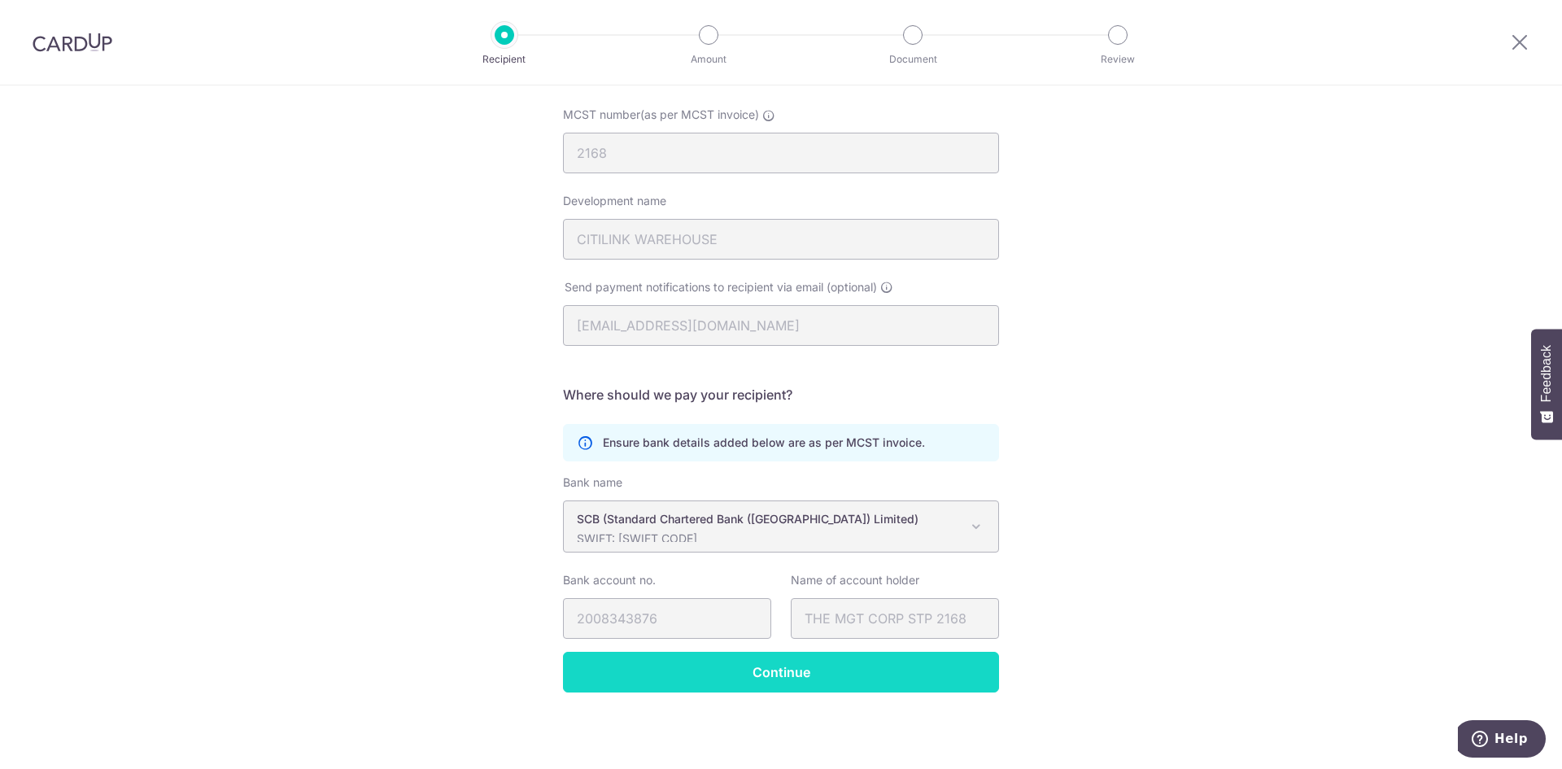
click at [797, 665] on input "Continue" at bounding box center [781, 671] width 436 height 41
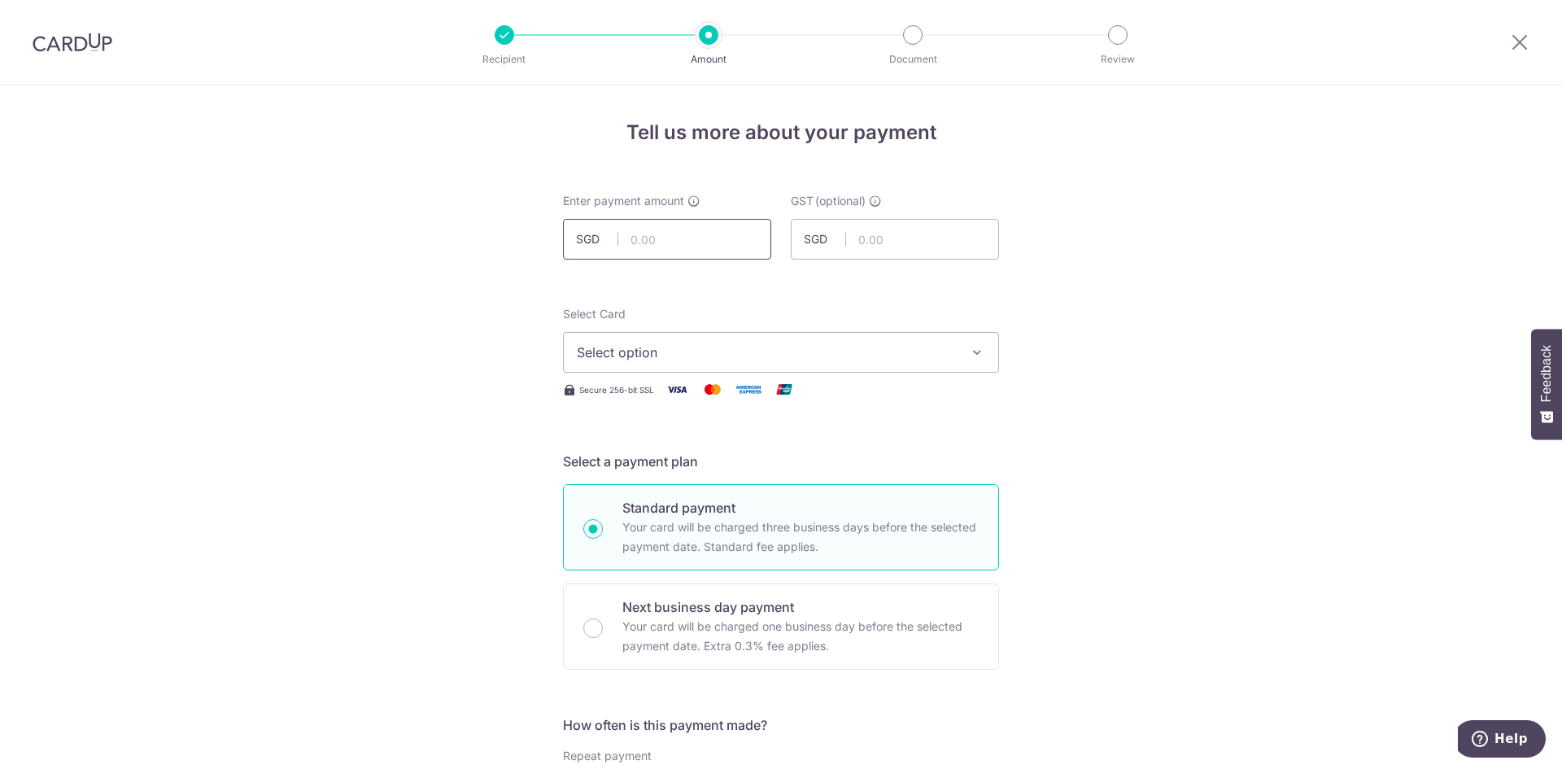
click at [668, 233] on input "text" at bounding box center [667, 239] width 208 height 41
type input "1,695.50"
click at [696, 355] on span "Select option" at bounding box center [766, 352] width 379 height 20
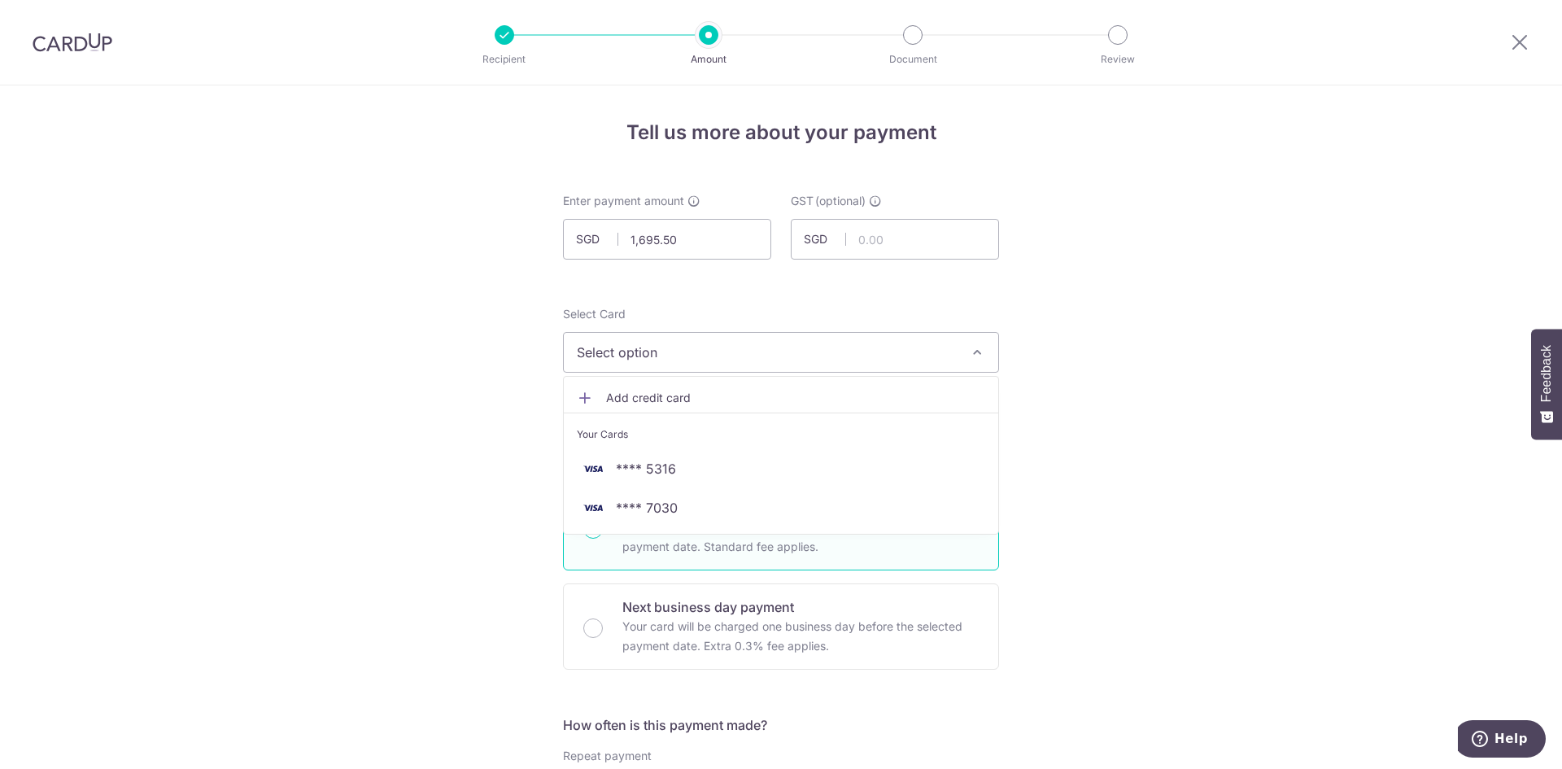
click at [634, 531] on ul "Add credit card Your Cards **** 5316 **** 7030" at bounding box center [781, 455] width 436 height 159
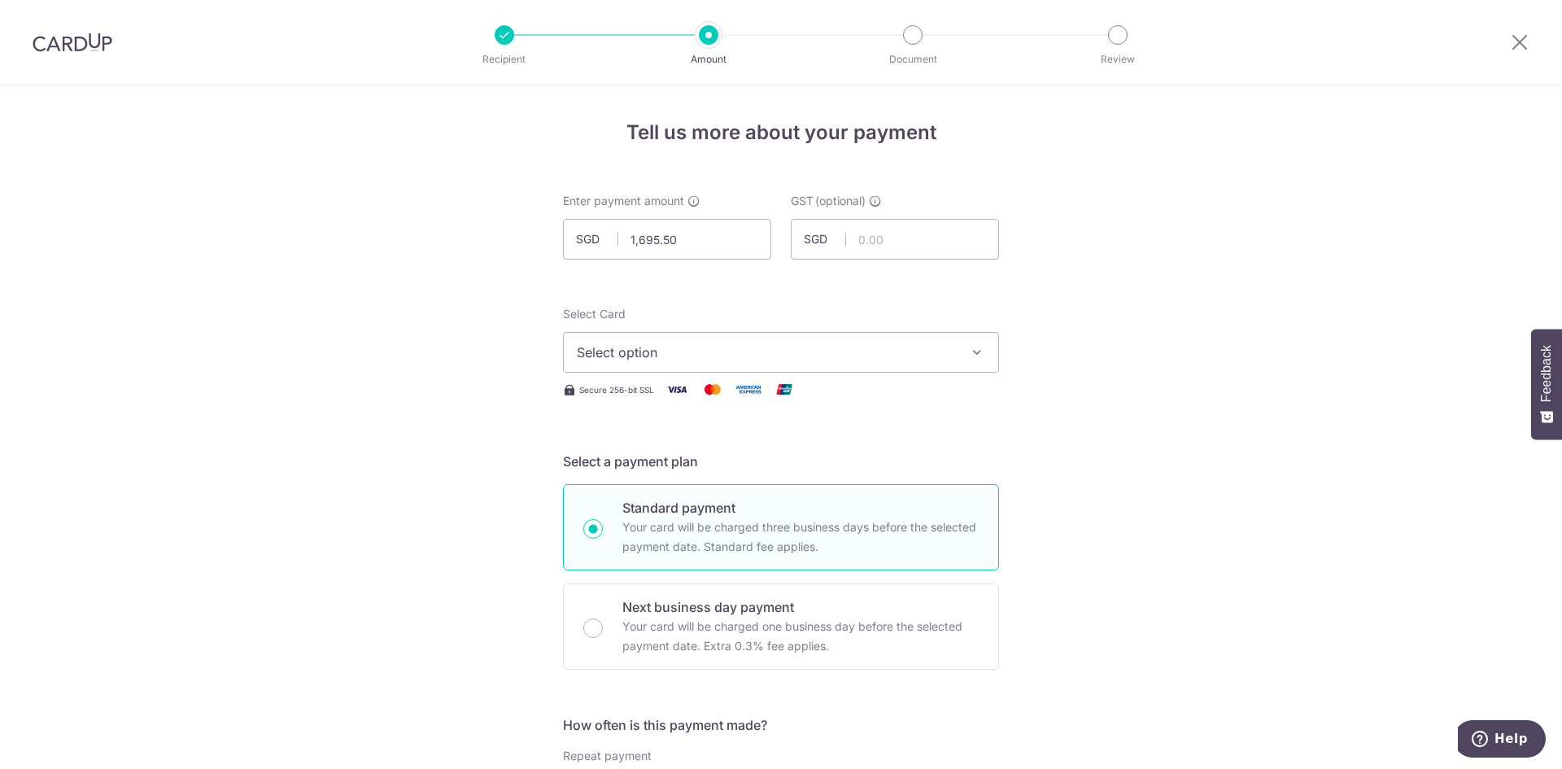
click at [712, 350] on span "Select option" at bounding box center [766, 352] width 379 height 20
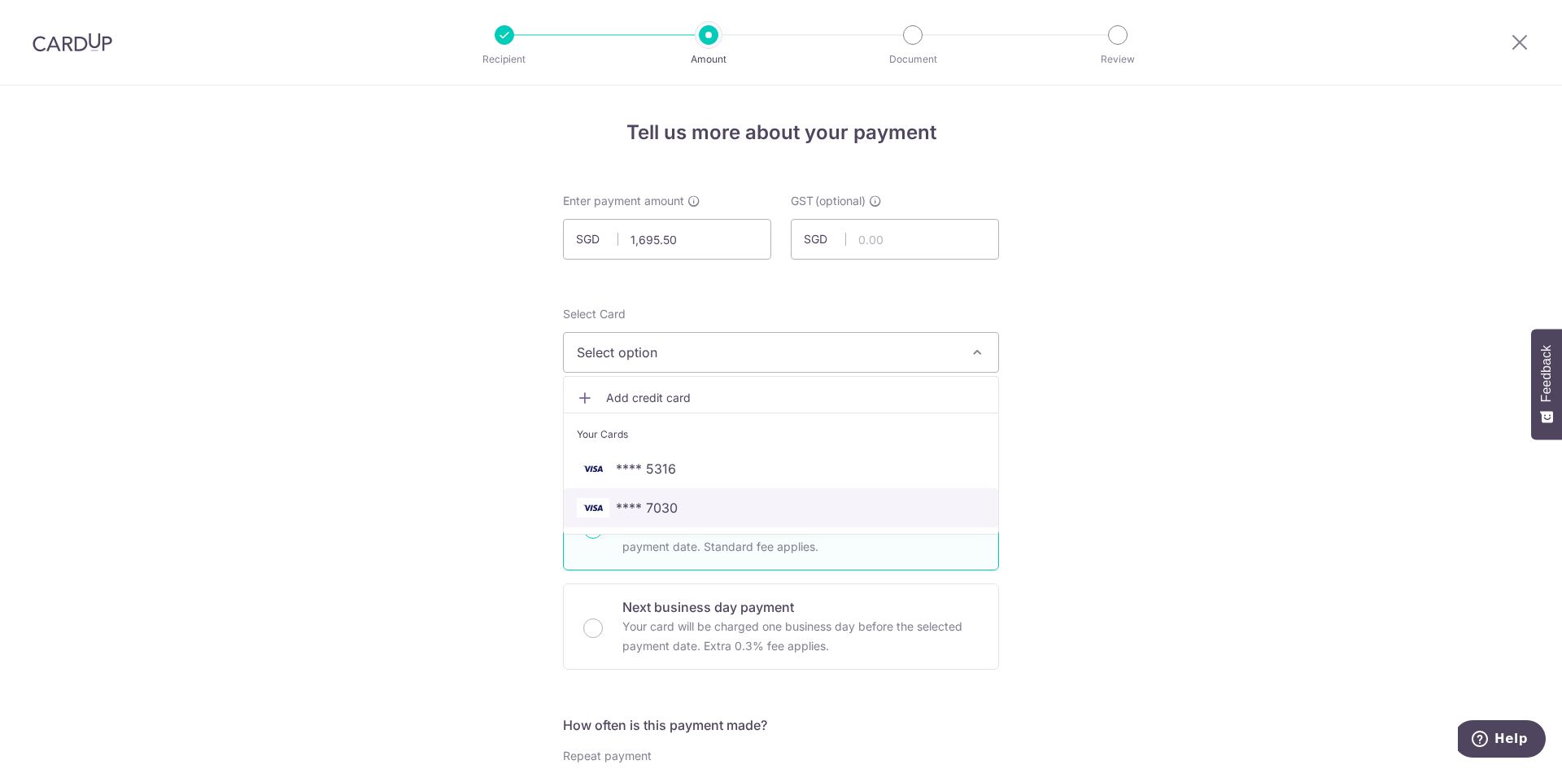
click at [670, 503] on span "**** 7030" at bounding box center [647, 508] width 62 height 20
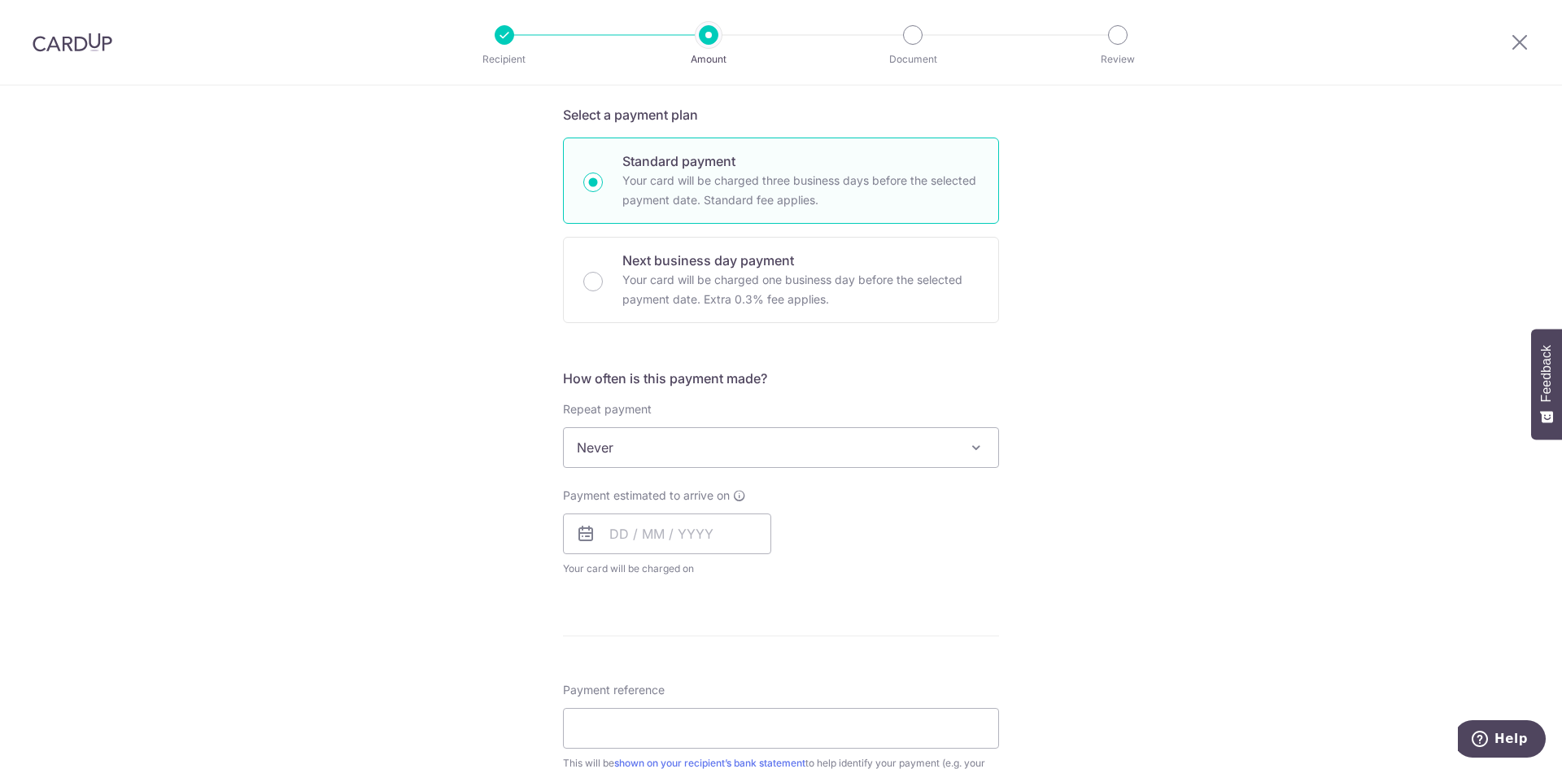
scroll to position [362, 0]
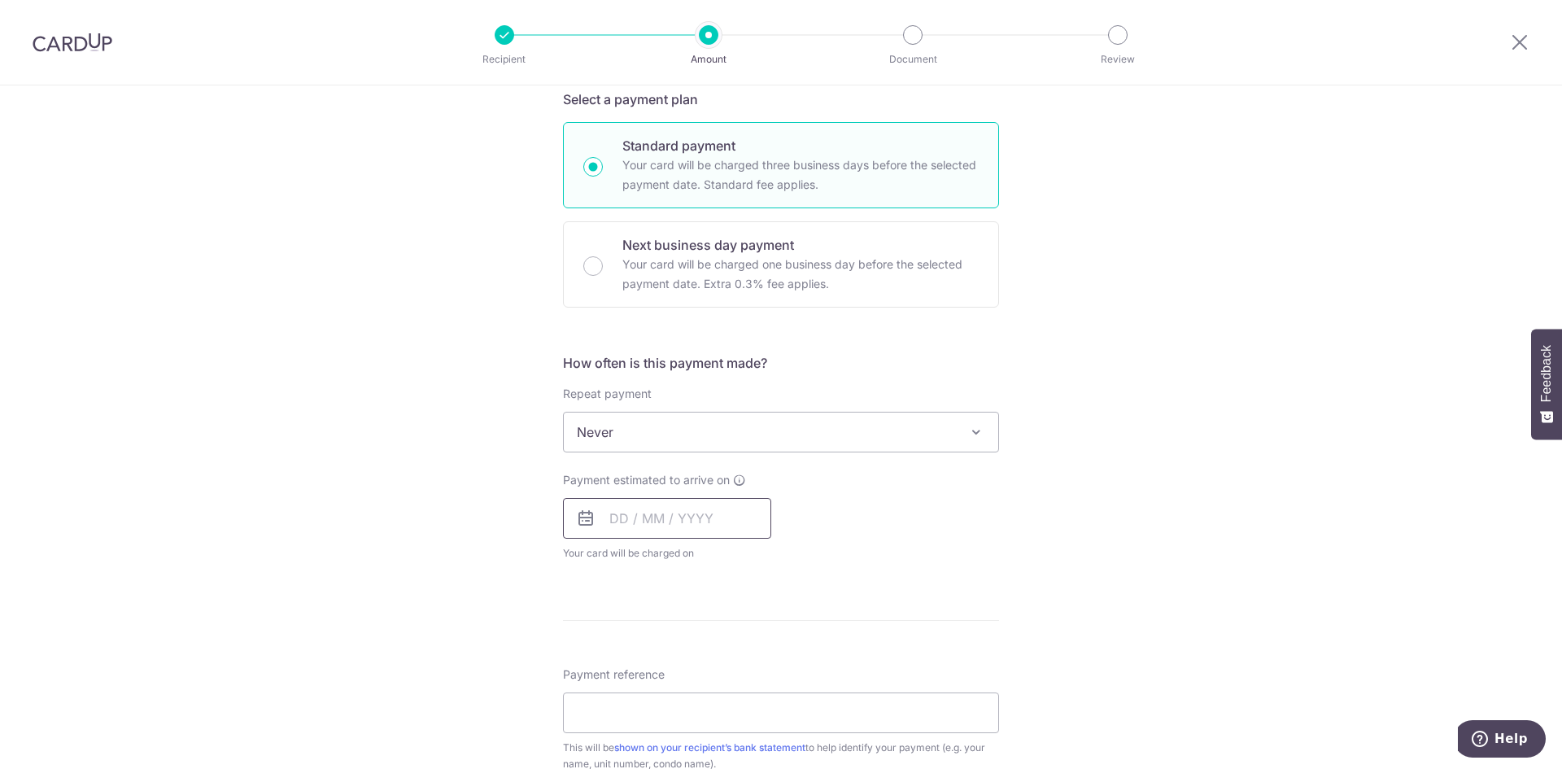
click at [608, 516] on input "text" at bounding box center [667, 518] width 208 height 41
drag, startPoint x: 746, startPoint y: 664, endPoint x: 1058, endPoint y: 525, distance: 341.9
click at [747, 664] on link "10" at bounding box center [759, 666] width 26 height 26
type input "10/10/2025"
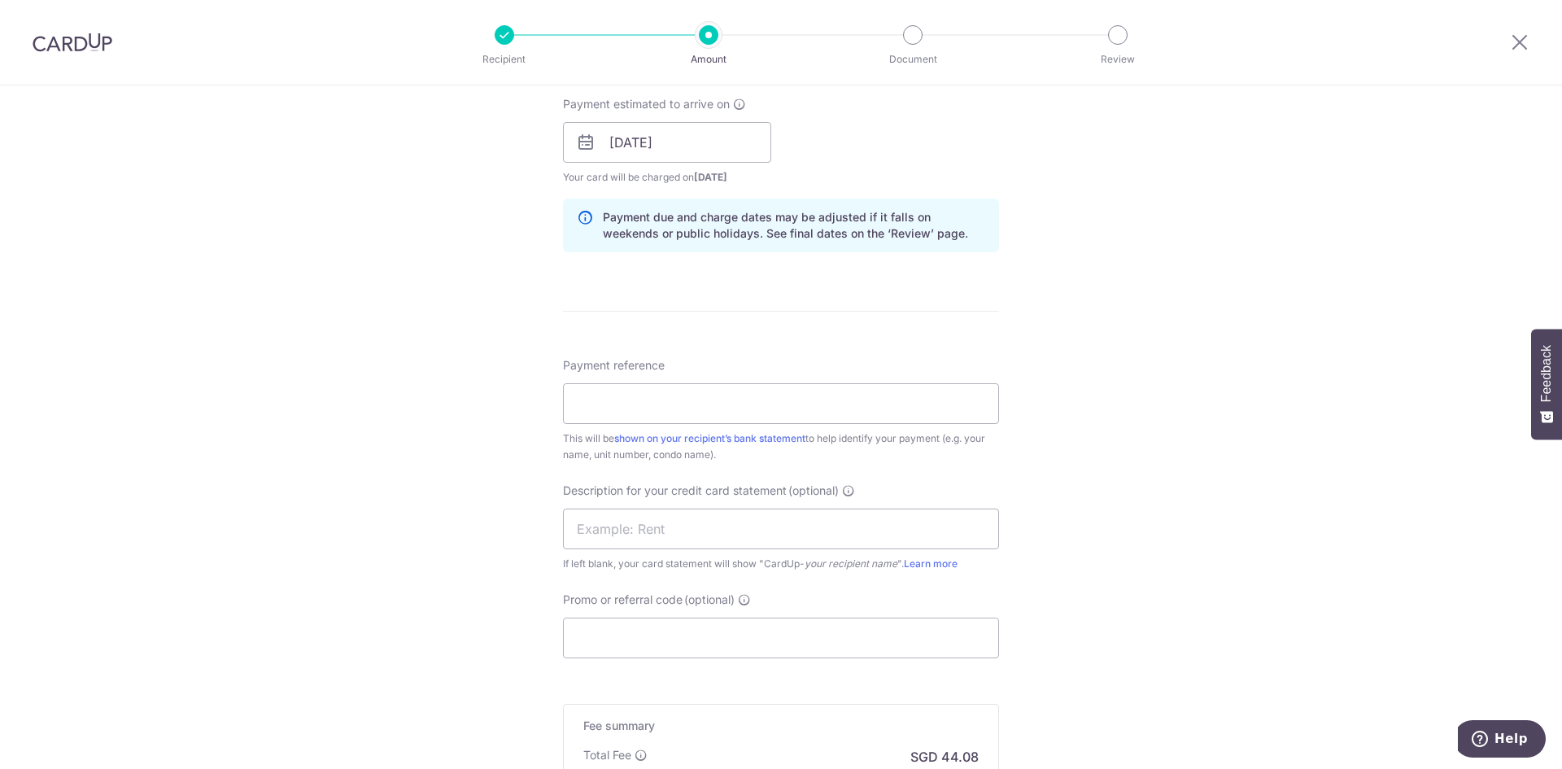
scroll to position [764, 0]
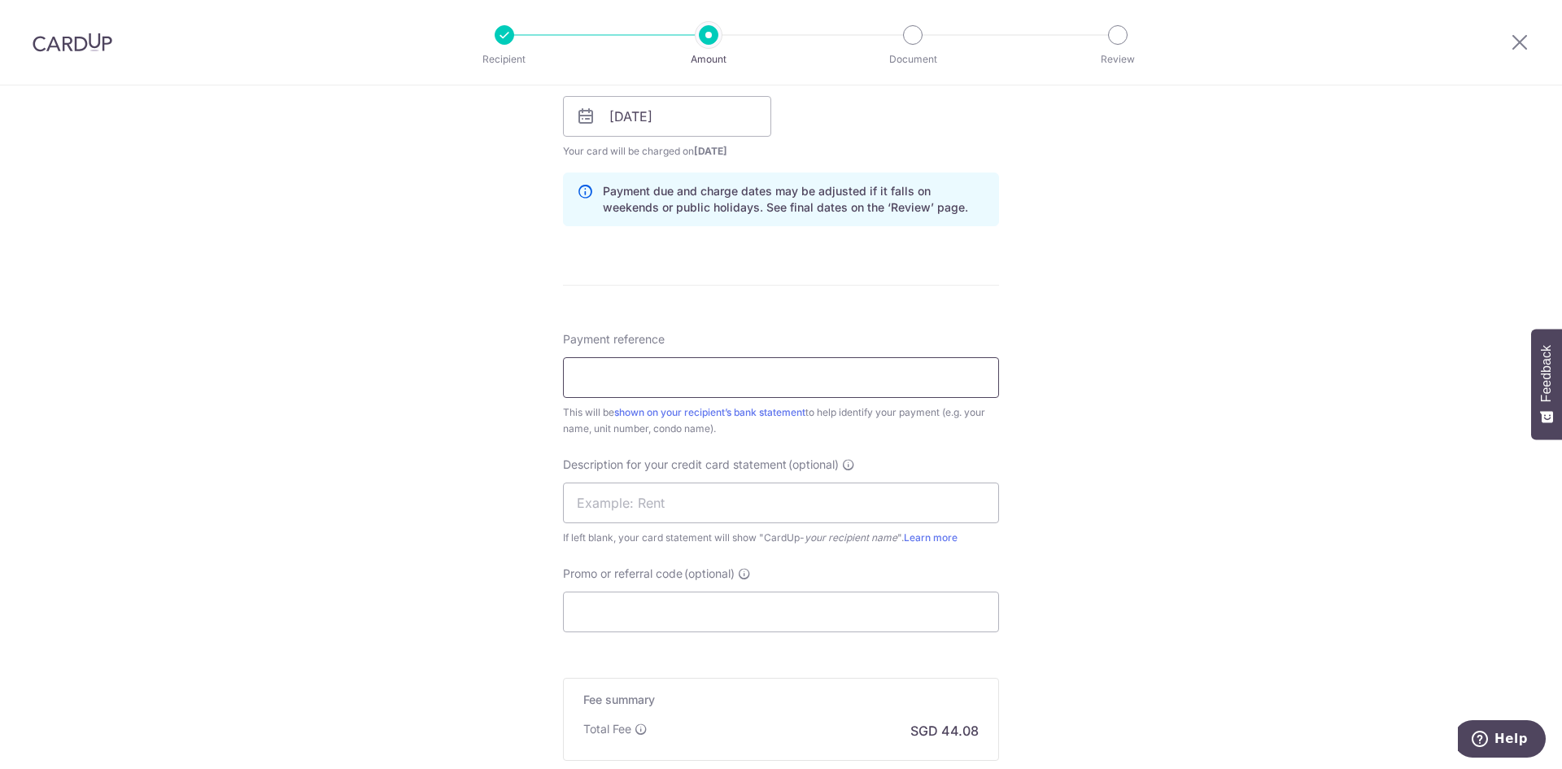
click at [569, 382] on input "Payment reference" at bounding box center [781, 377] width 436 height 41
type input "Blk E Unit 01-07 Inv CWC007 202510"
click at [582, 507] on input "text" at bounding box center [781, 502] width 436 height 41
type input "CQ Citilink MC"
click at [597, 611] on input "Promo or referral code (optional)" at bounding box center [781, 611] width 436 height 41
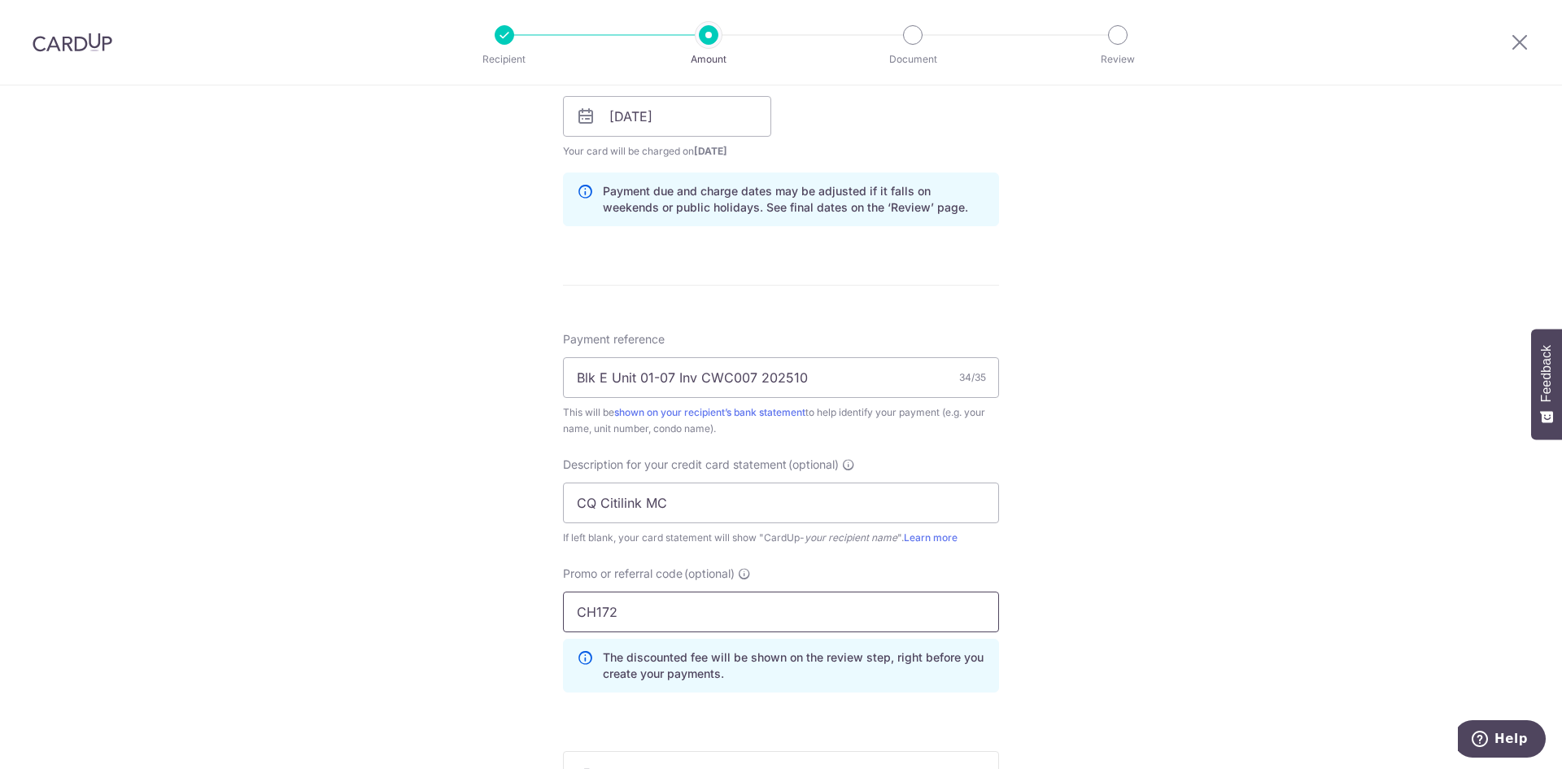
scroll to position [1037, 0]
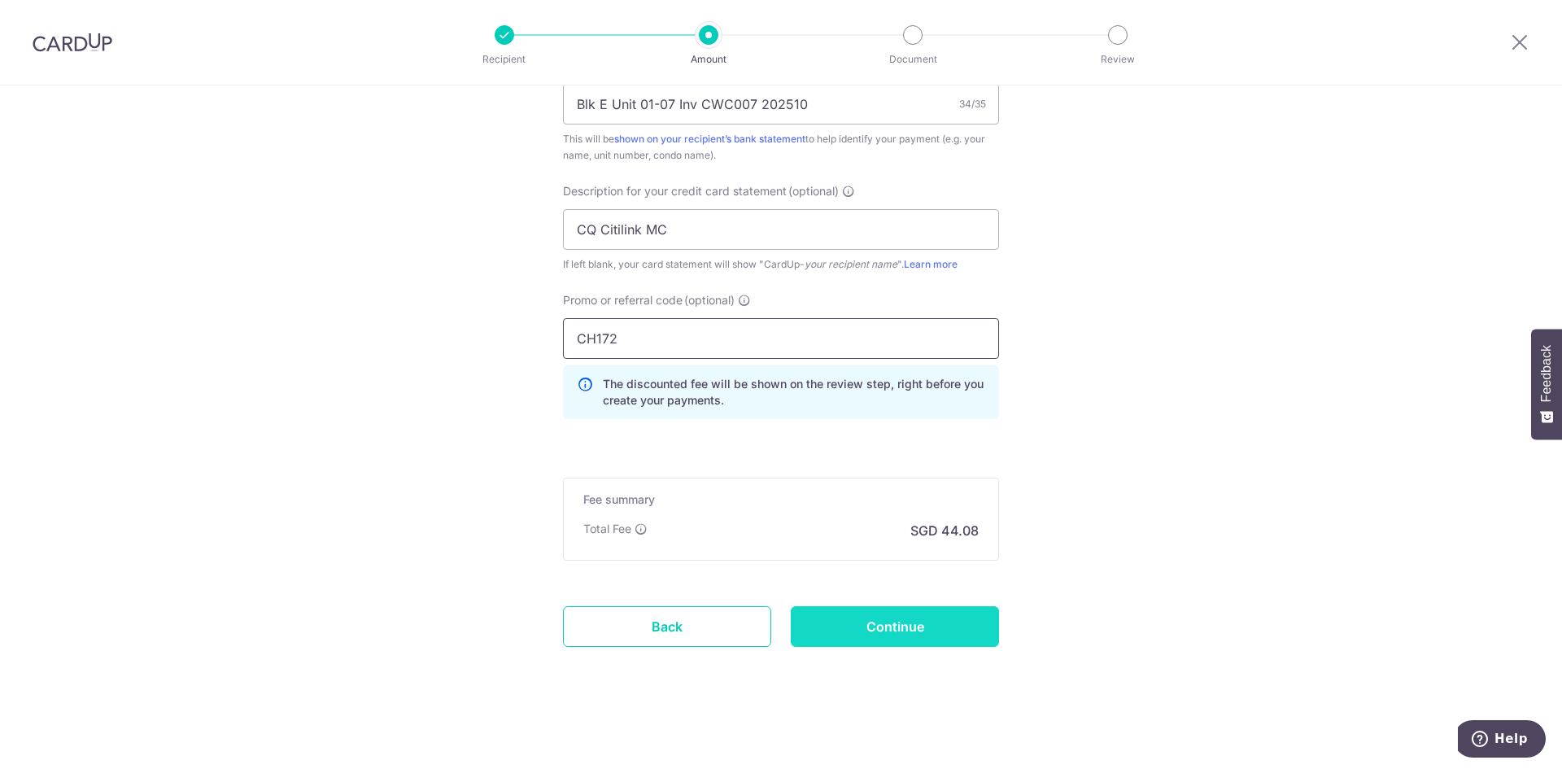
type input "CH172"
click at [915, 627] on input "Continue" at bounding box center [895, 626] width 208 height 41
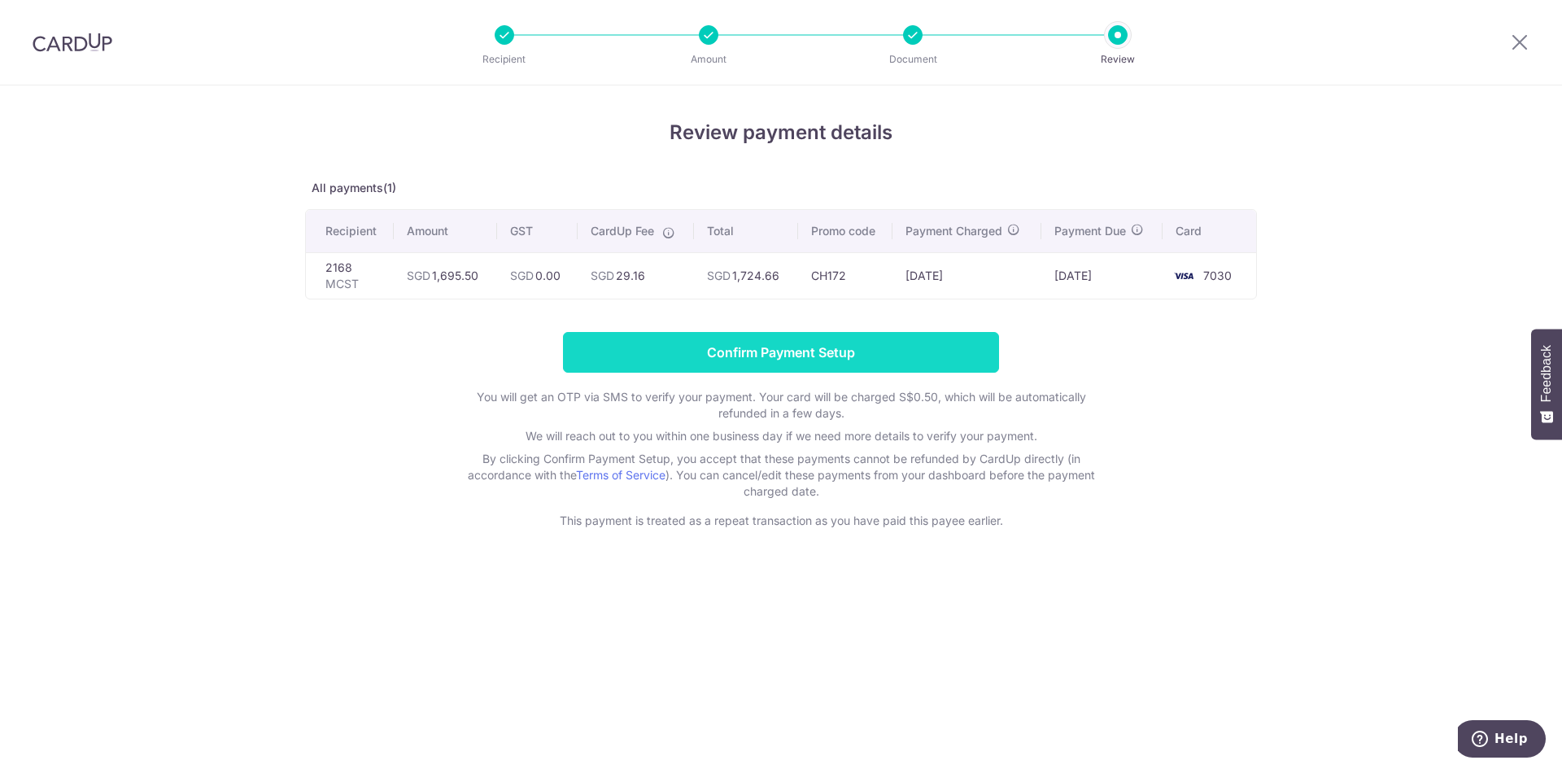
click at [783, 352] on input "Confirm Payment Setup" at bounding box center [781, 352] width 436 height 41
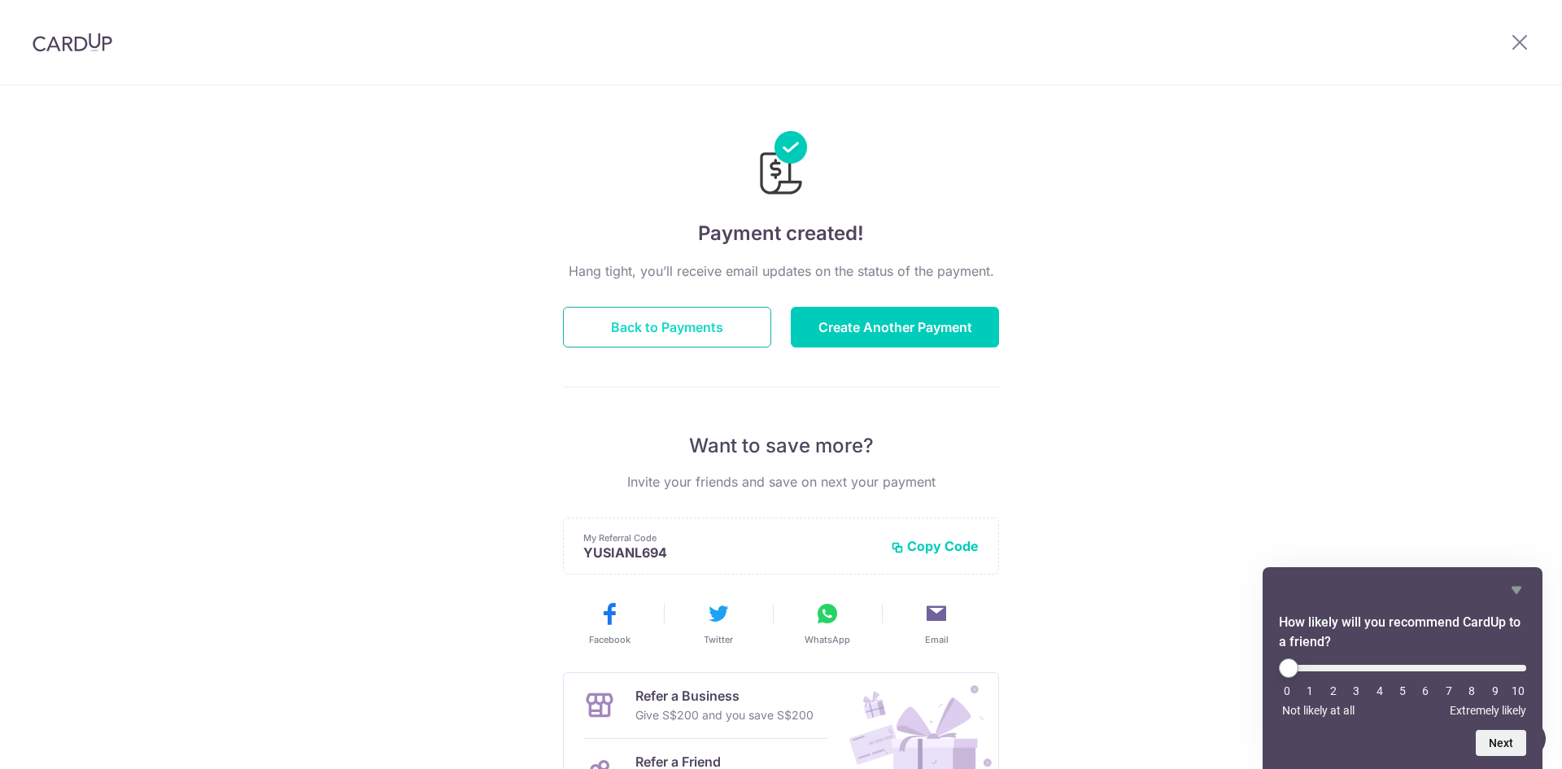
click at [656, 327] on button "Back to Payments" at bounding box center [667, 327] width 208 height 41
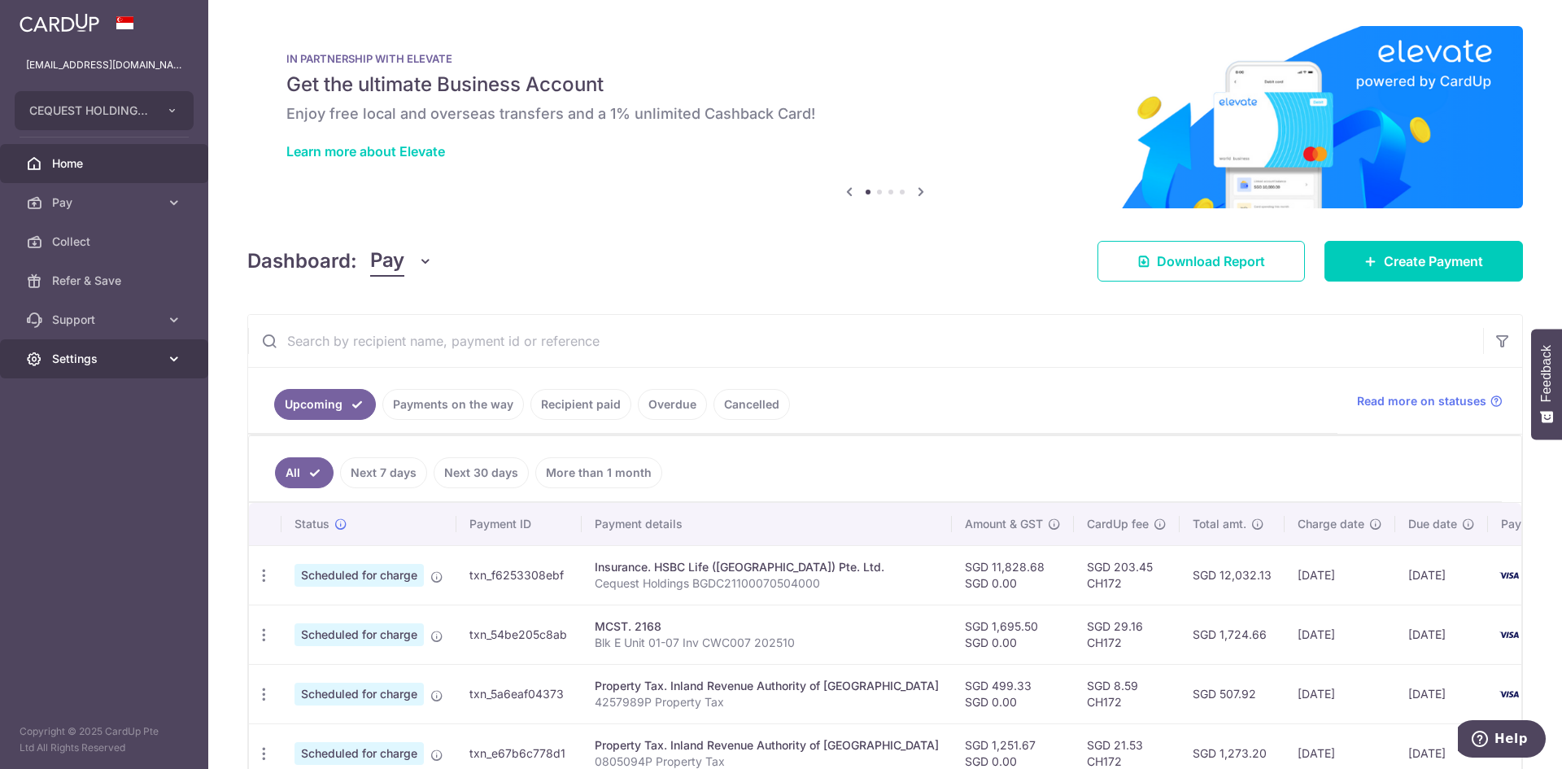
click at [71, 358] on span "Settings" at bounding box center [105, 359] width 107 height 16
click at [74, 437] on span "Logout" at bounding box center [105, 437] width 107 height 16
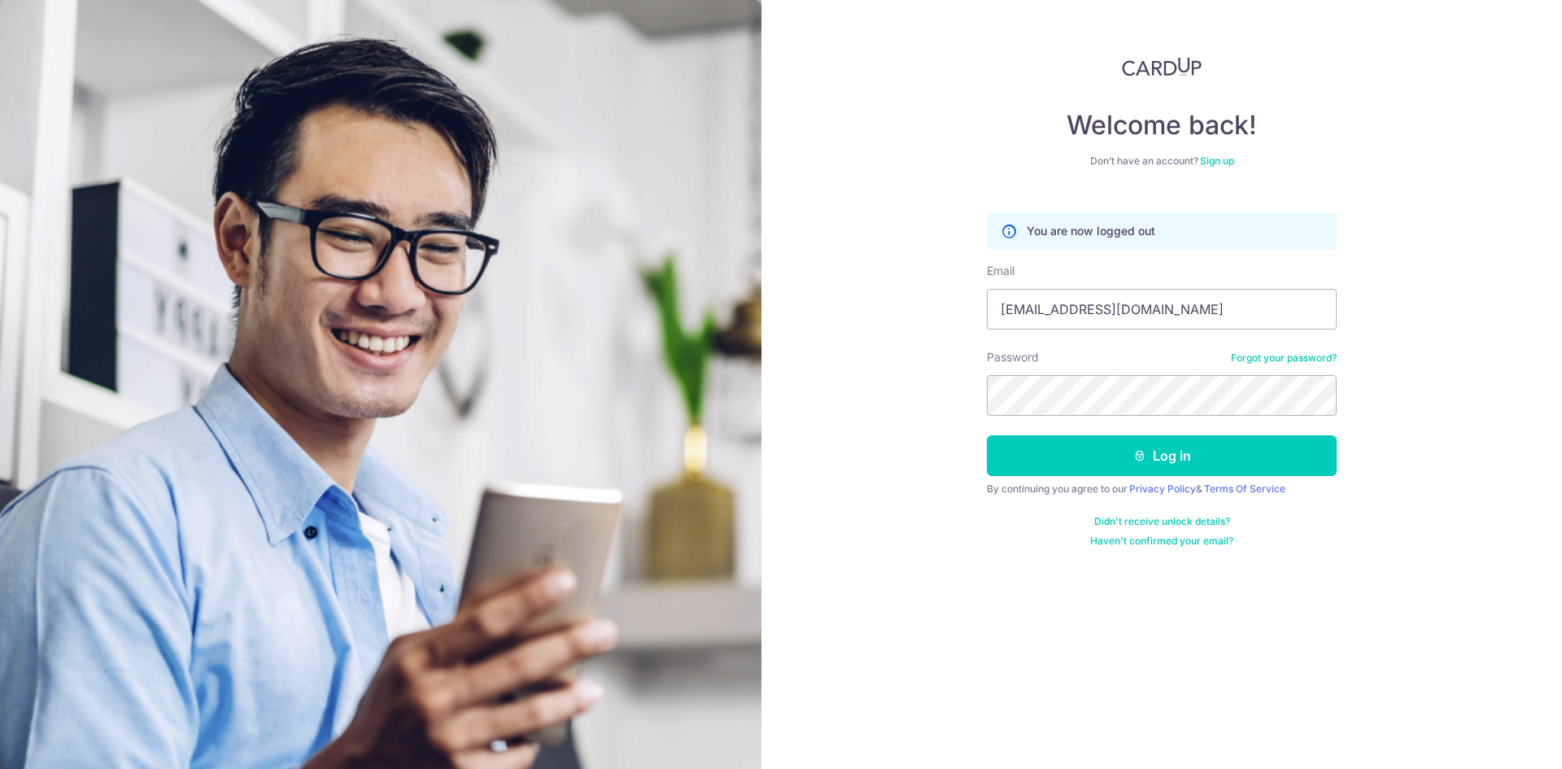
click at [1217, 160] on link "Sign up" at bounding box center [1217, 161] width 34 height 12
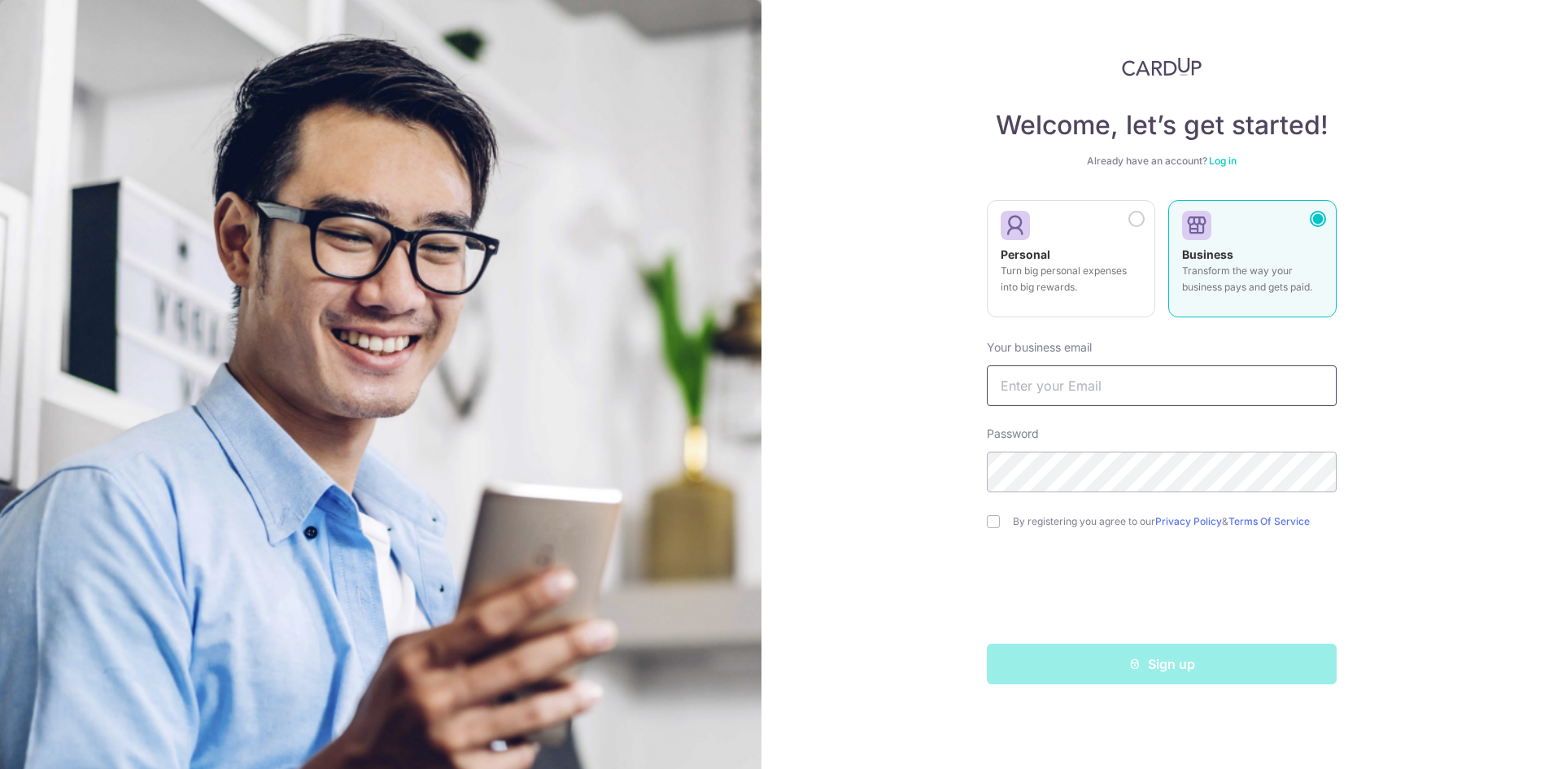
type input "woolimys@gmail.com"
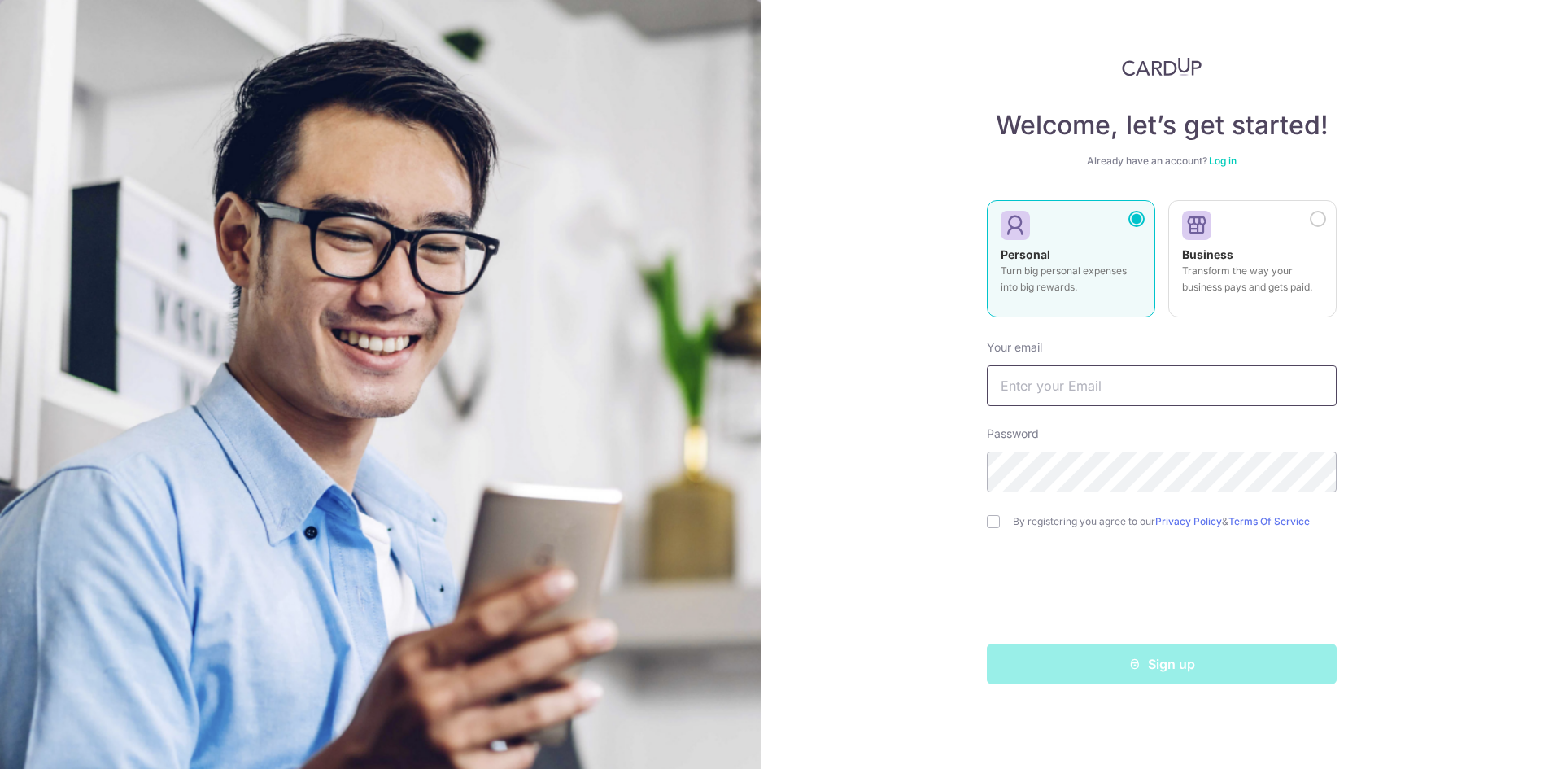
type input "[EMAIL_ADDRESS][DOMAIN_NAME]"
click at [1230, 159] on link "Log in" at bounding box center [1223, 161] width 28 height 12
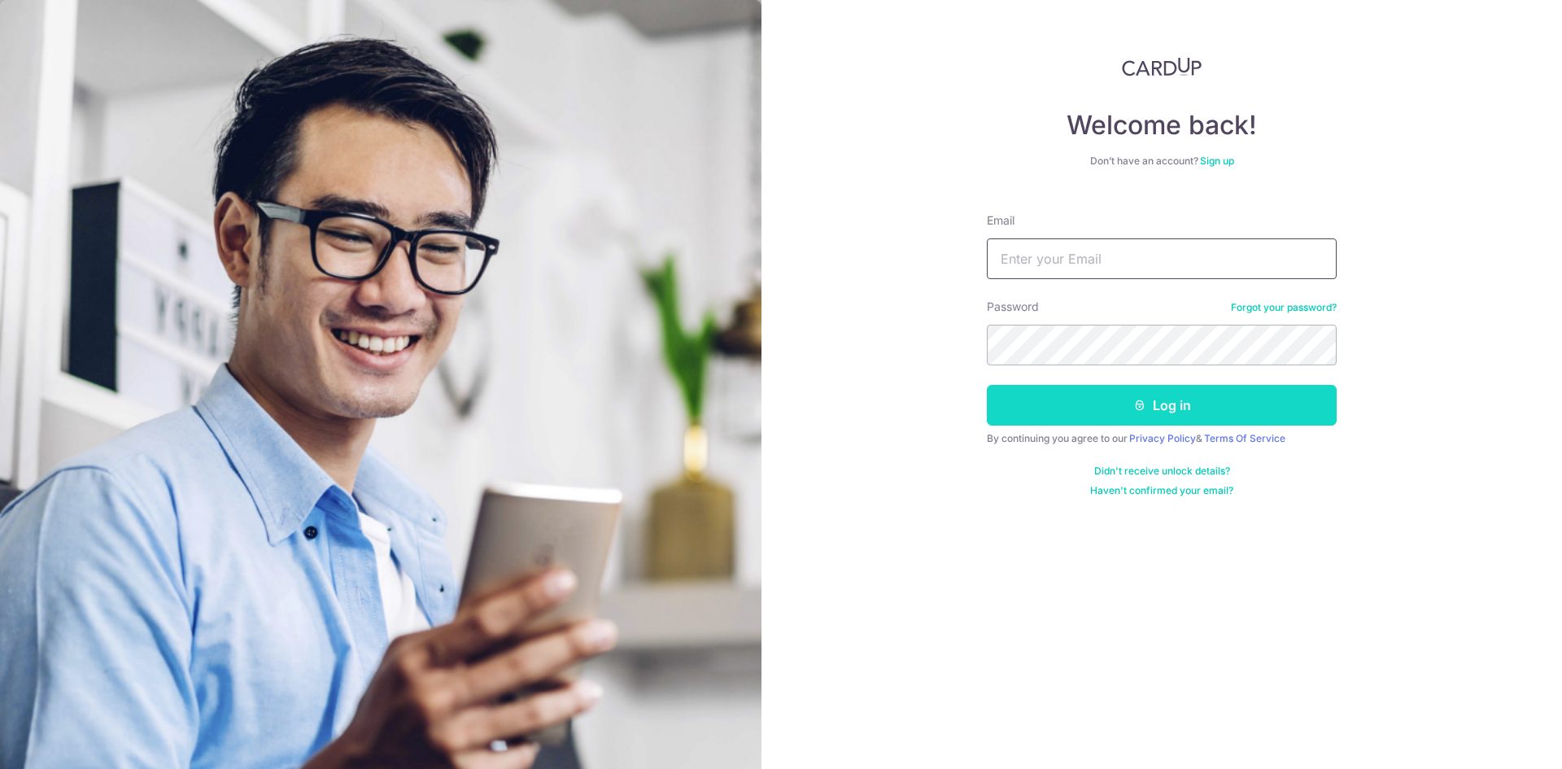
type input "[EMAIL_ADDRESS][DOMAIN_NAME]"
click at [1130, 409] on button "Log in" at bounding box center [1162, 405] width 350 height 41
